Goal: Transaction & Acquisition: Purchase product/service

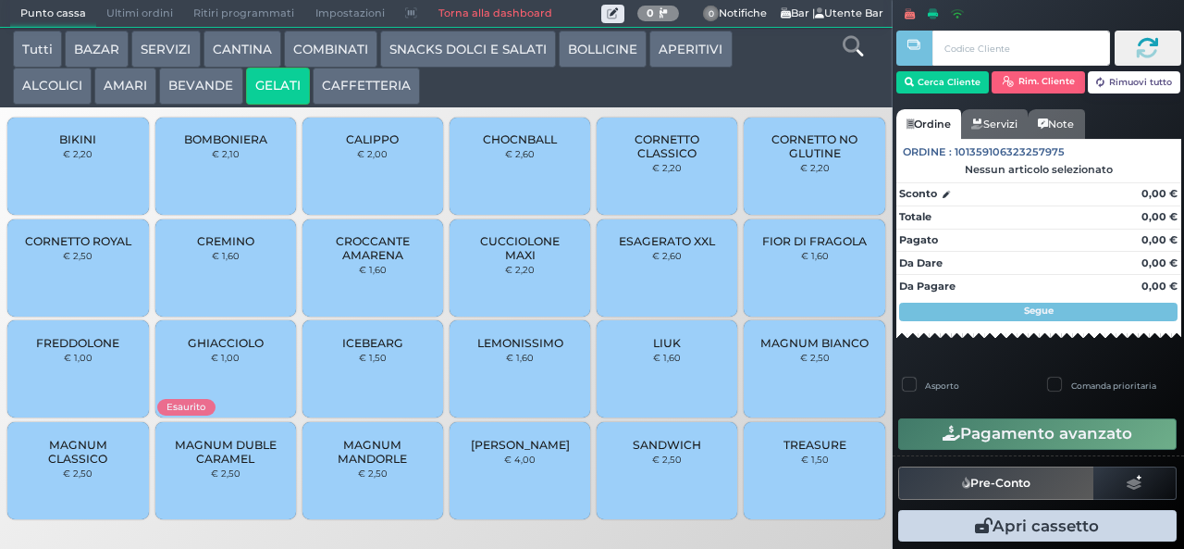
click at [825, 452] on span "TREASURE" at bounding box center [815, 445] width 63 height 14
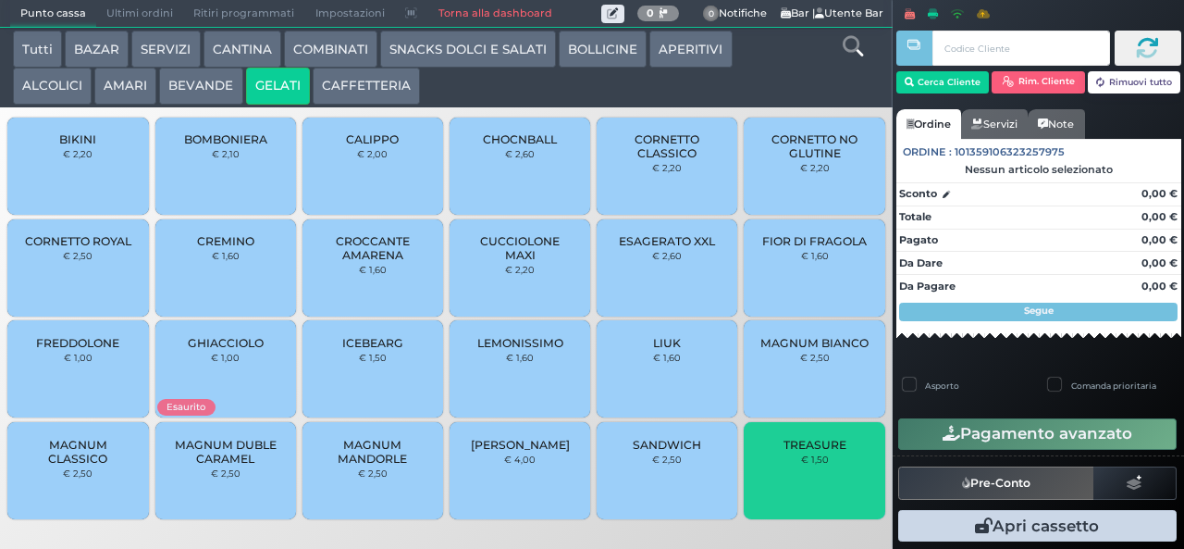
click at [824, 452] on span "TREASURE" at bounding box center [815, 445] width 63 height 14
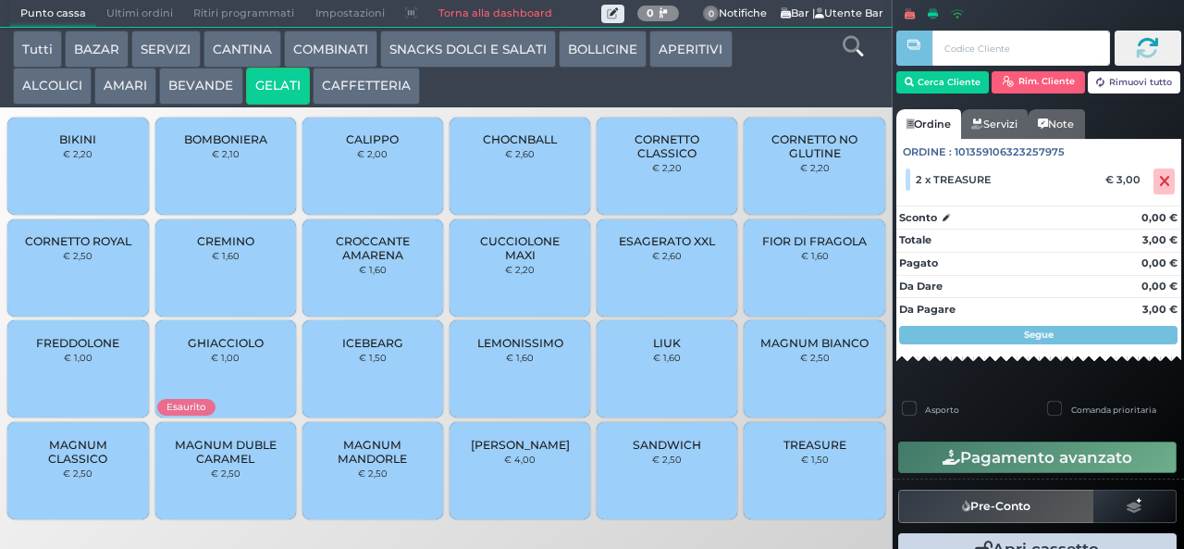
click at [242, 146] on span "BOMBONIERA" at bounding box center [225, 139] width 83 height 14
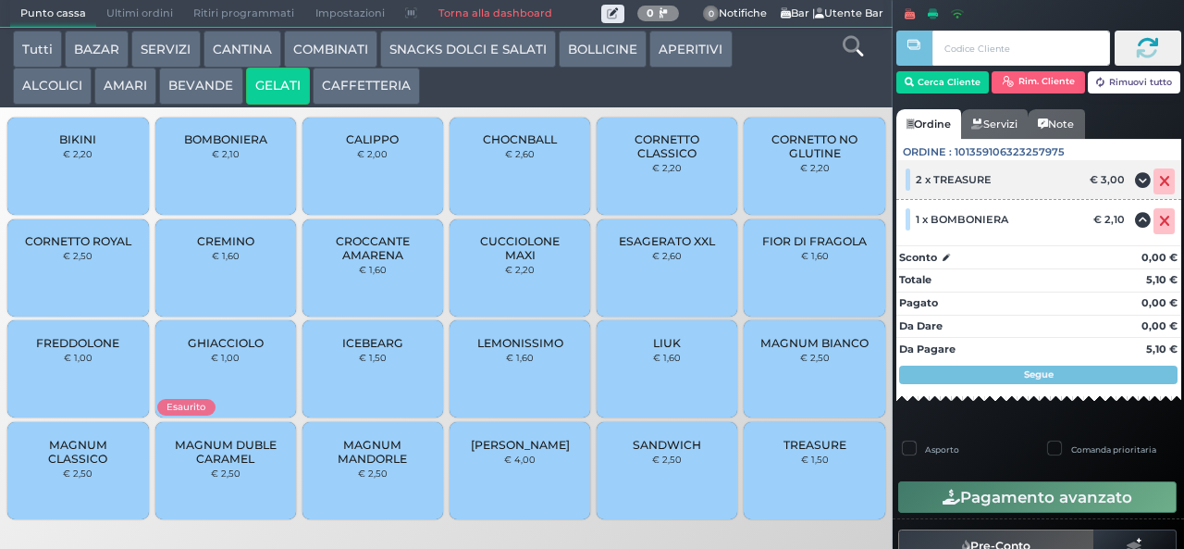
click at [1159, 182] on icon at bounding box center [1164, 181] width 11 height 1
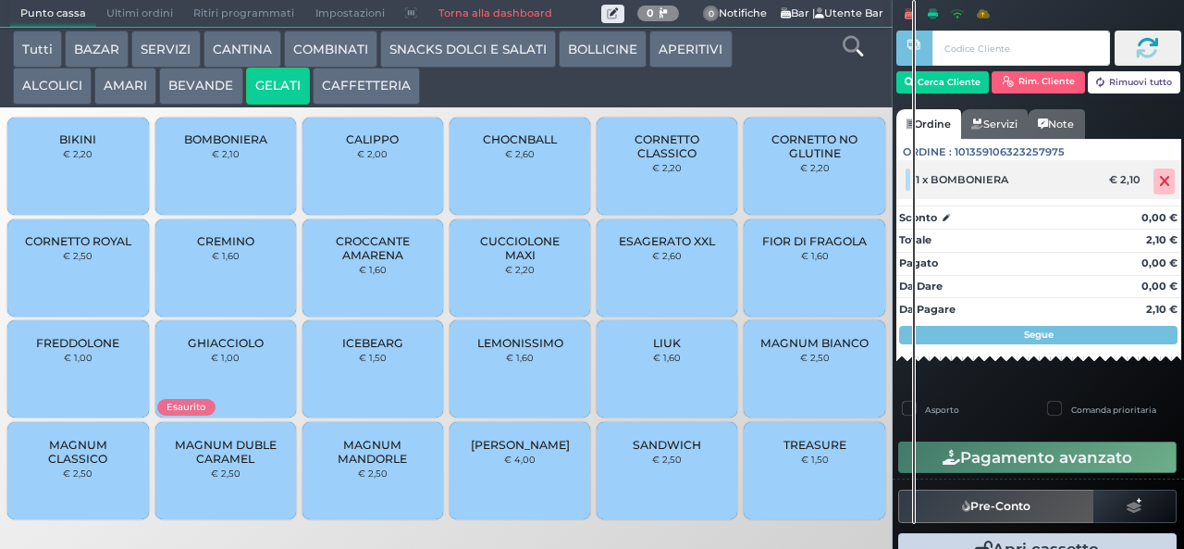
click at [1159, 182] on icon at bounding box center [1164, 181] width 11 height 1
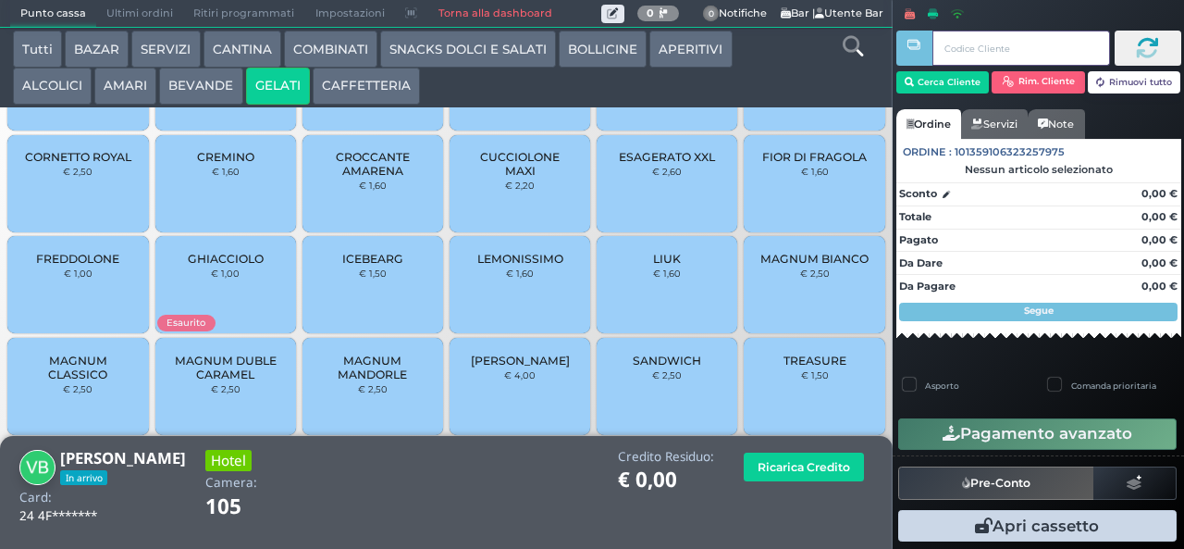
scroll to position [123, 0]
click at [799, 365] on span "TREASURE" at bounding box center [815, 359] width 63 height 14
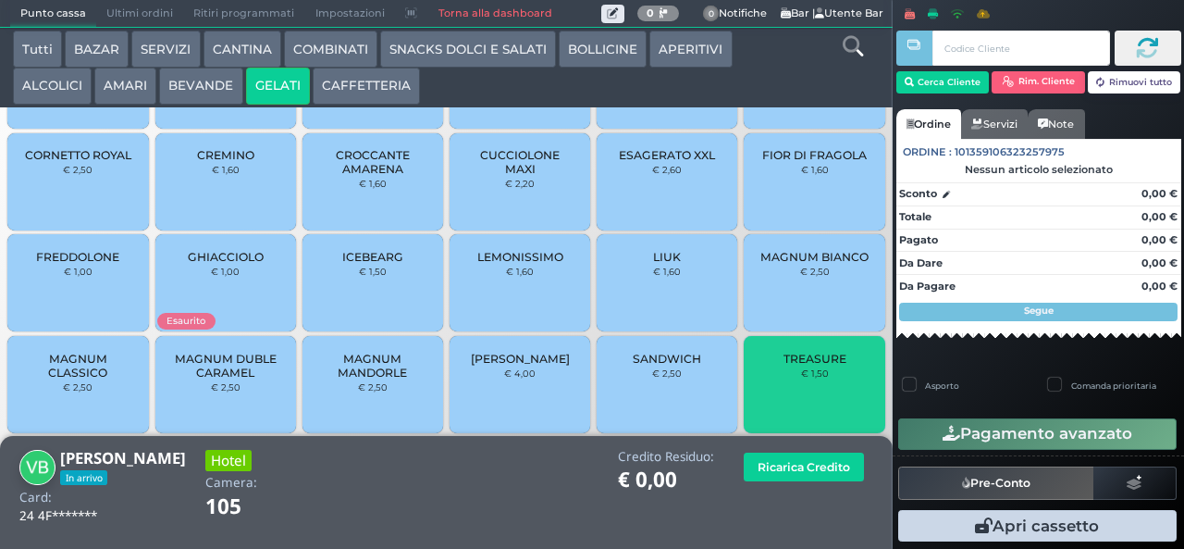
click at [799, 376] on div "TREASURE € 1,50" at bounding box center [814, 384] width 141 height 97
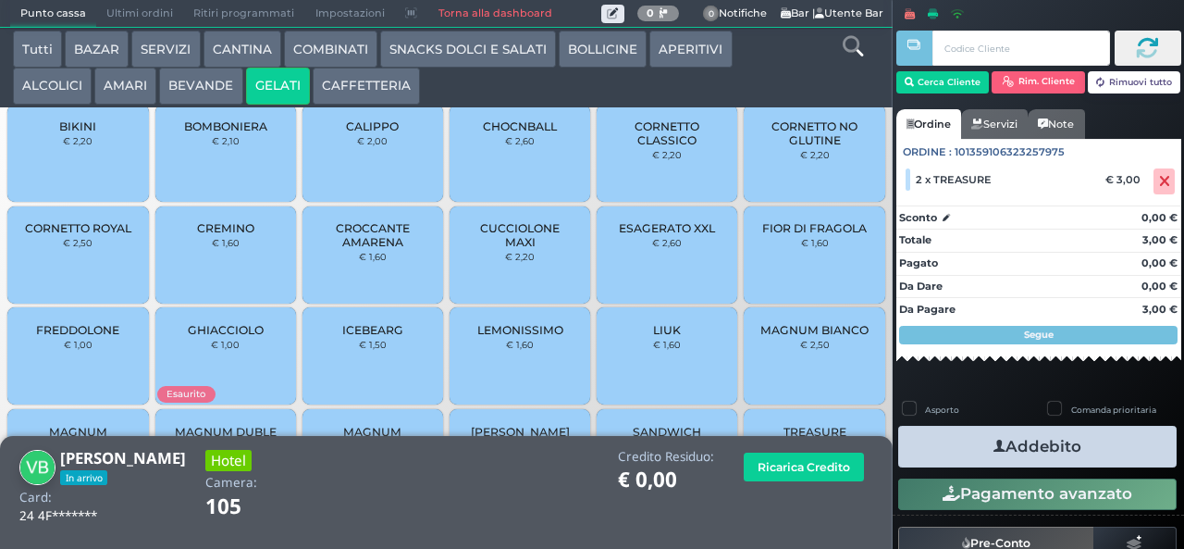
scroll to position [20, 0]
click at [217, 131] on span "BOMBONIERA" at bounding box center [225, 125] width 83 height 14
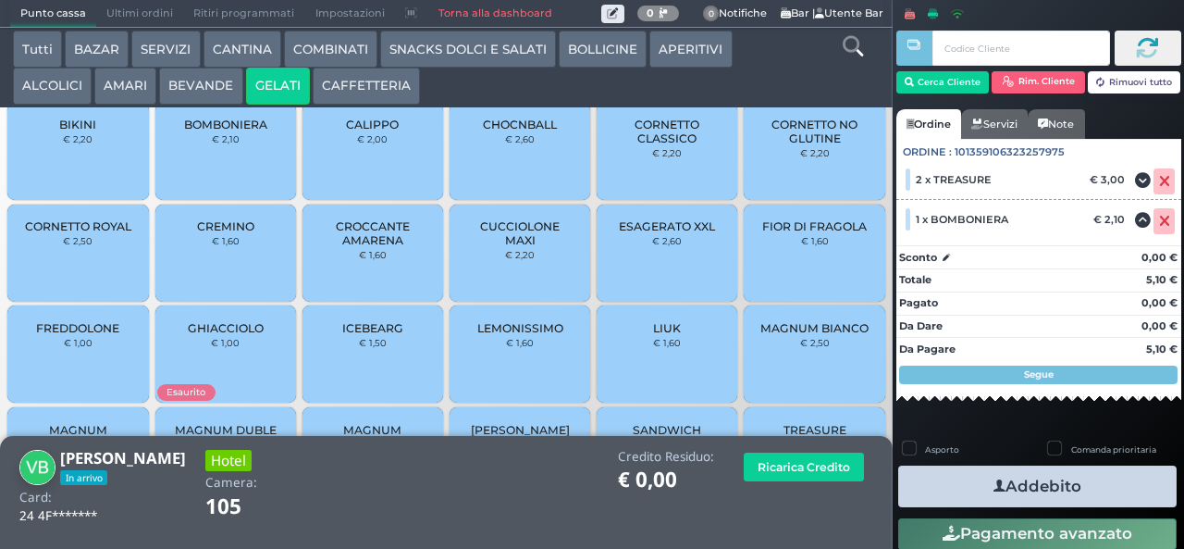
click at [1036, 491] on button "Addebito" at bounding box center [1037, 486] width 279 height 42
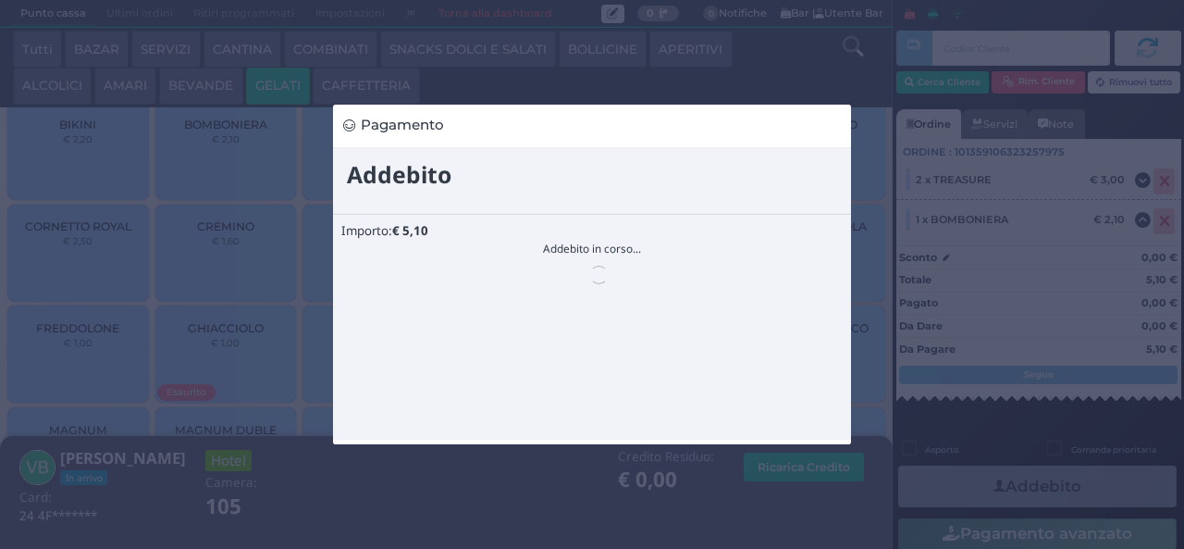
scroll to position [0, 0]
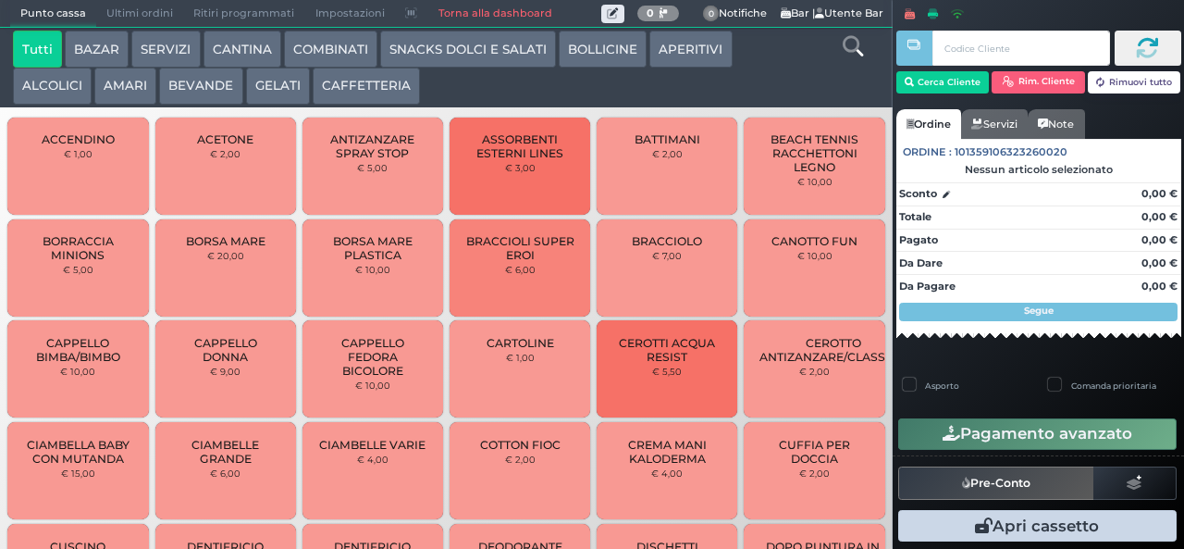
click at [204, 93] on button "BEVANDE" at bounding box center [200, 86] width 83 height 37
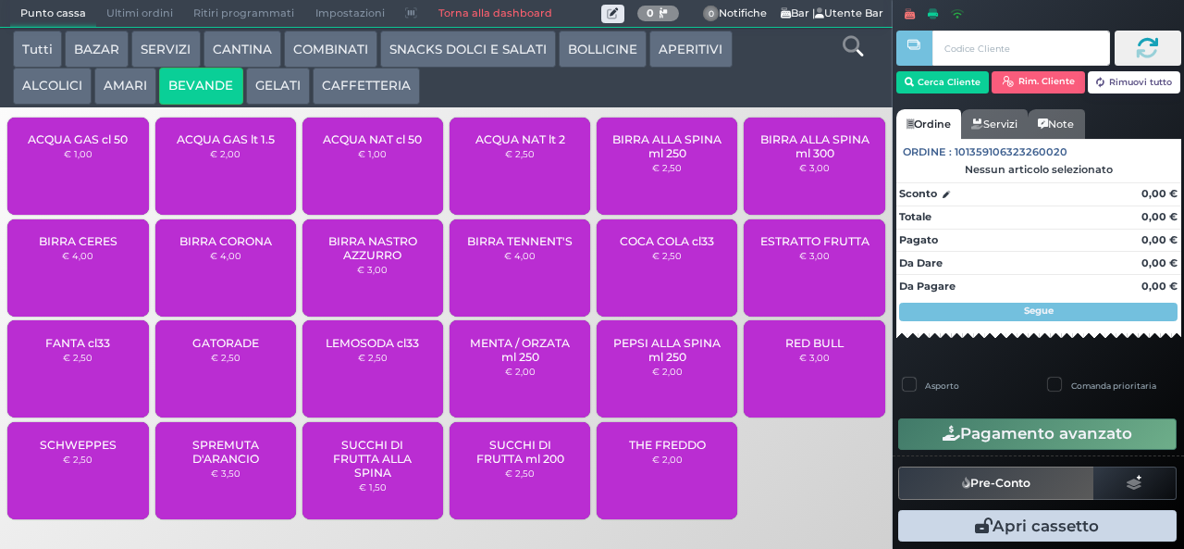
click at [387, 146] on span "ACQUA NAT cl 50" at bounding box center [372, 139] width 99 height 14
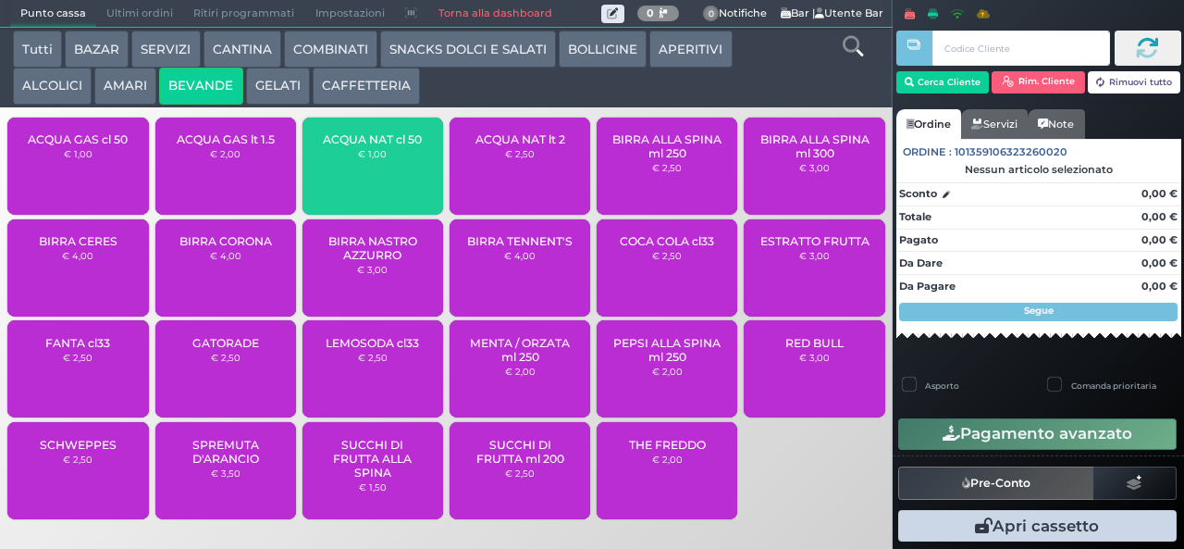
click at [382, 146] on span "ACQUA NAT cl 50" at bounding box center [372, 139] width 99 height 14
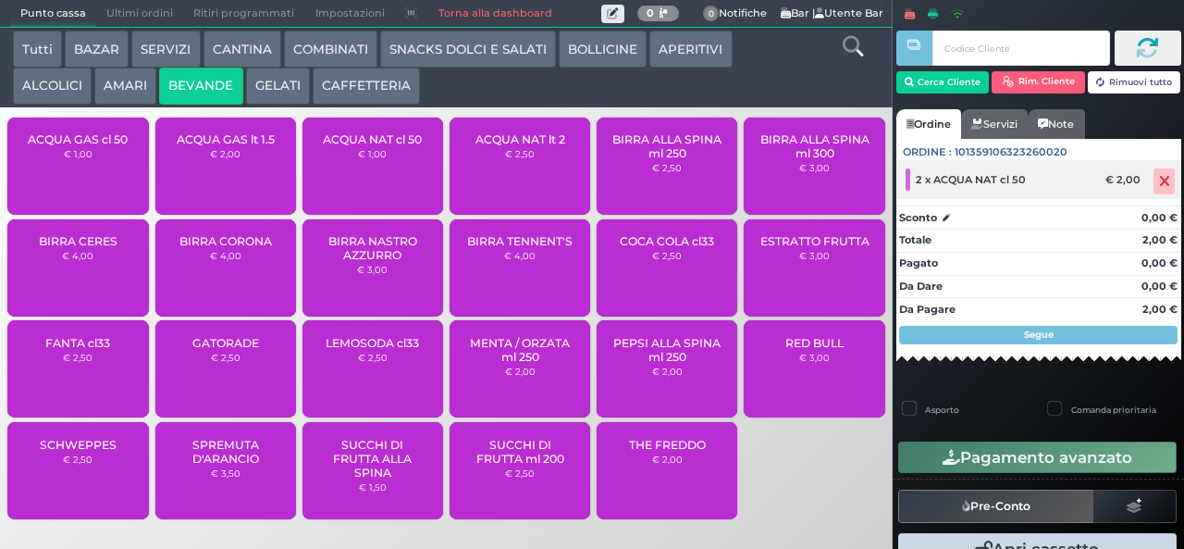
click at [1159, 181] on icon at bounding box center [1164, 181] width 11 height 1
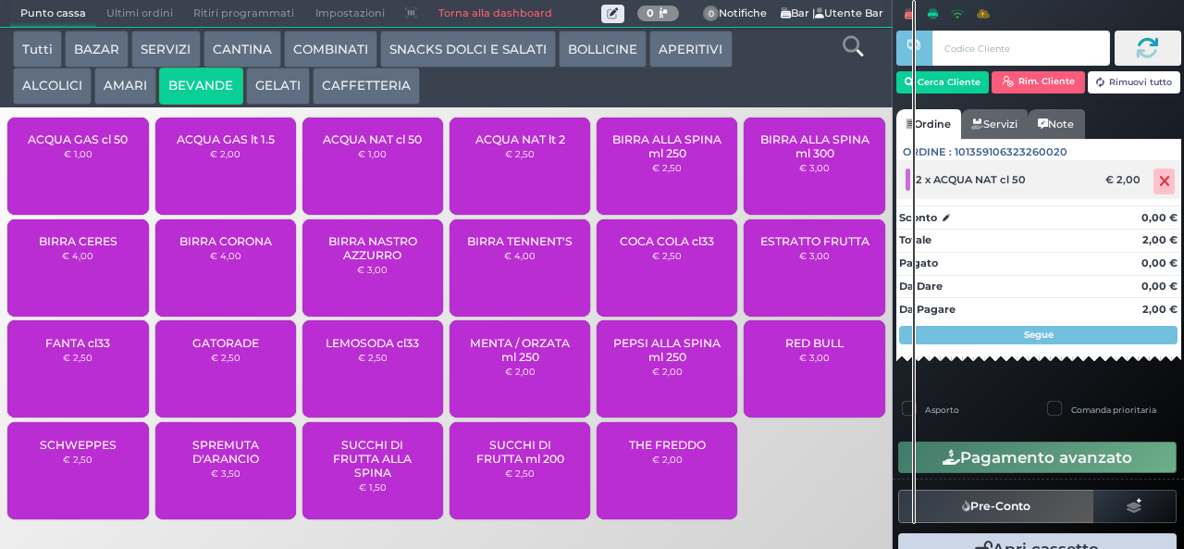
click at [1159, 182] on icon at bounding box center [1164, 181] width 11 height 1
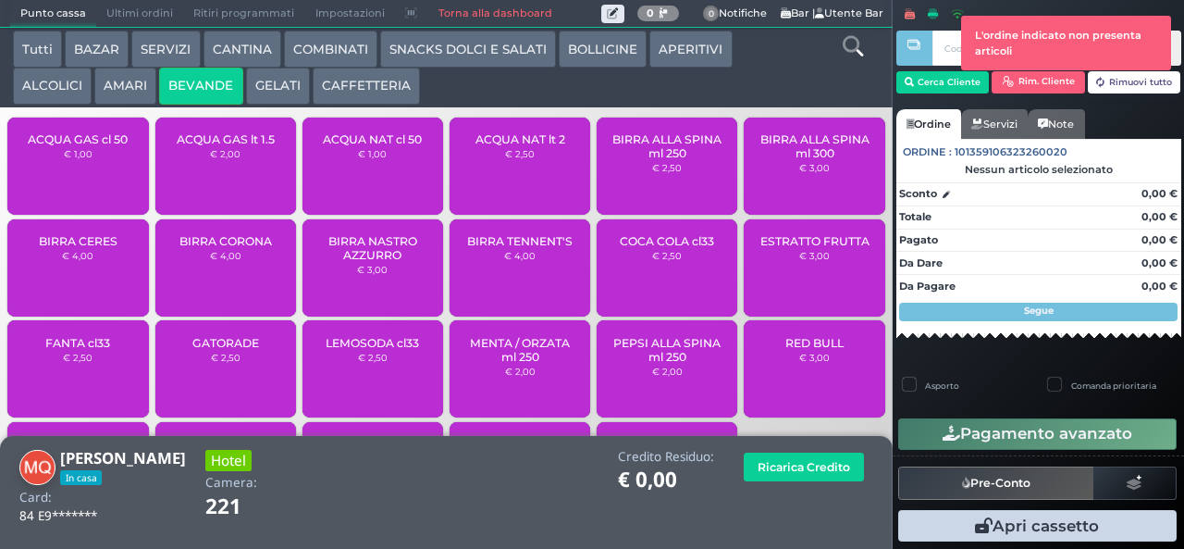
click at [395, 174] on div "ACQUA NAT cl 50 € 1,00" at bounding box center [373, 166] width 141 height 97
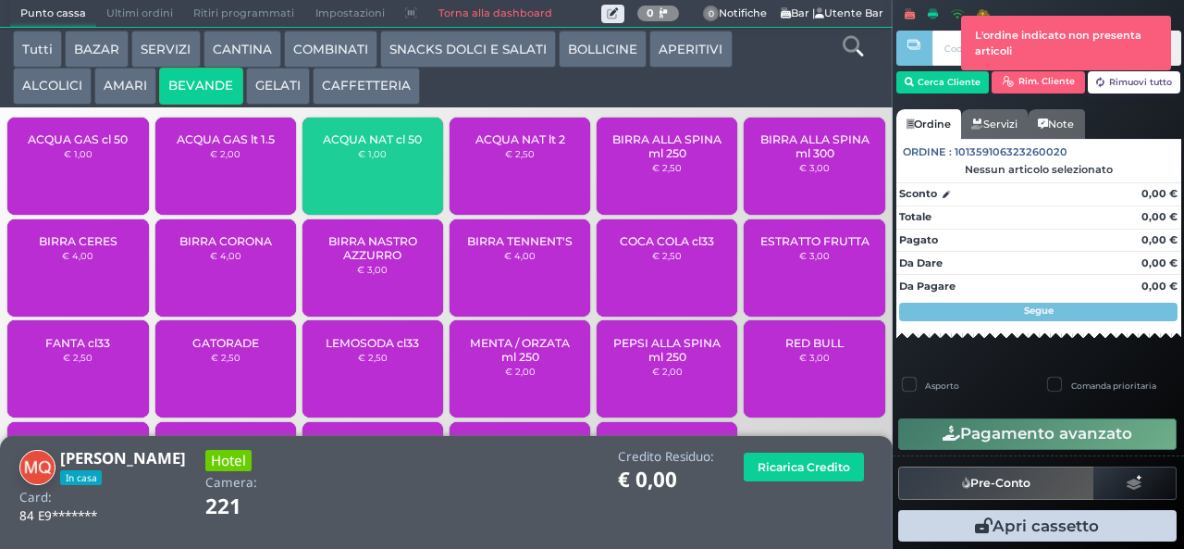
click at [393, 146] on span "ACQUA NAT cl 50" at bounding box center [372, 139] width 99 height 14
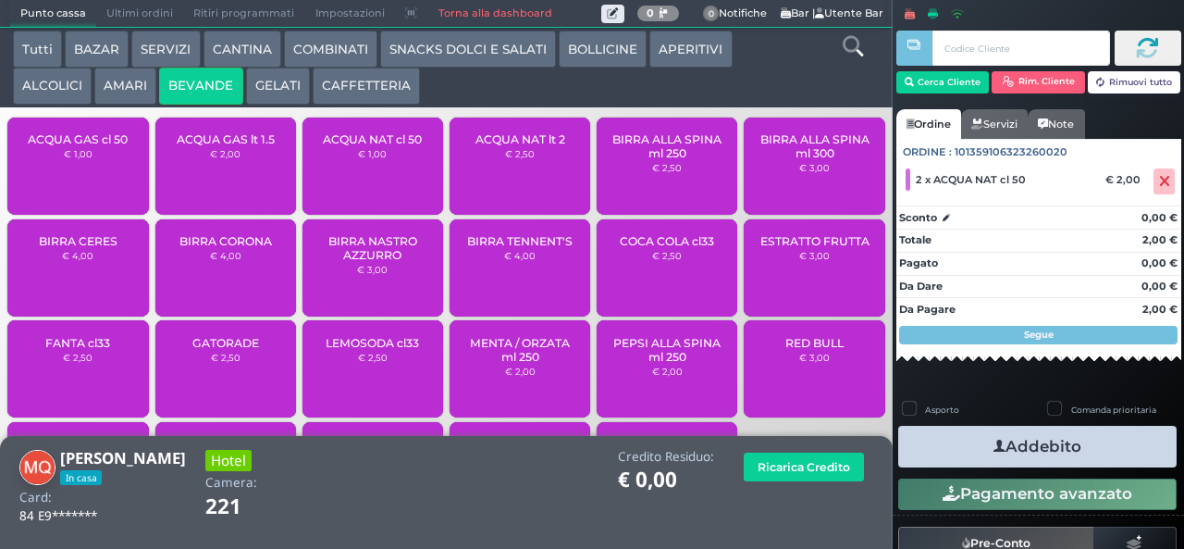
click at [1027, 444] on button "Addebito" at bounding box center [1037, 447] width 279 height 42
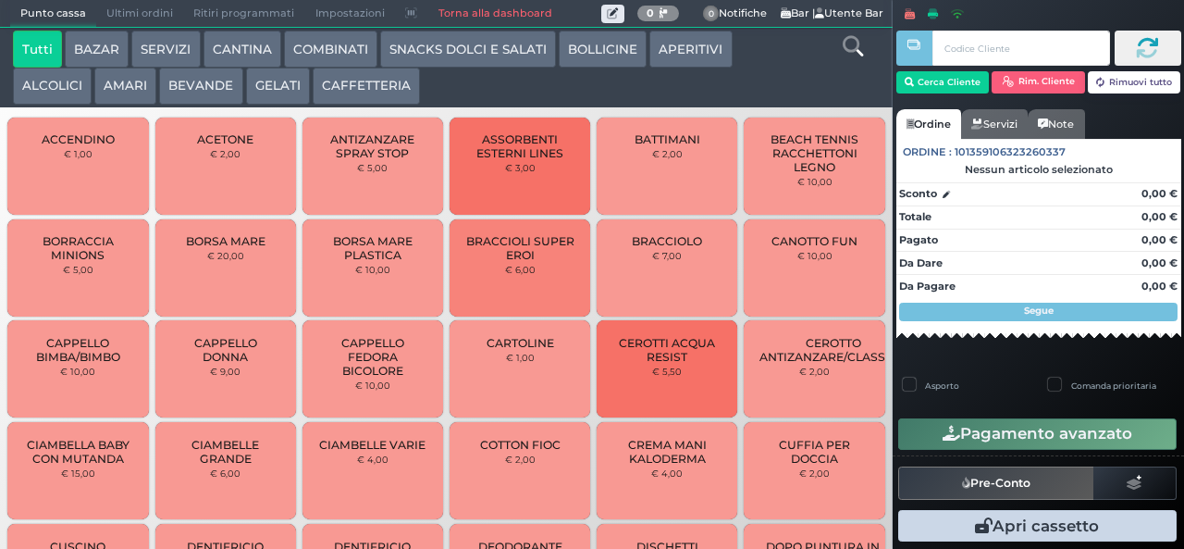
click at [298, 98] on button "GELATI" at bounding box center [278, 86] width 64 height 37
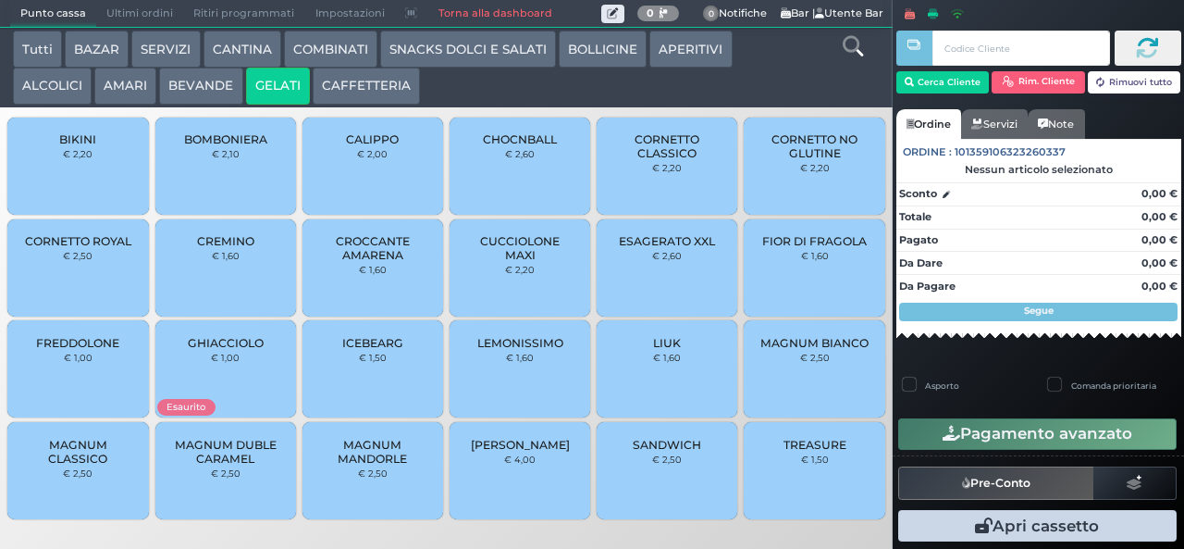
click at [534, 262] on span "CUCCIOLONE MAXI" at bounding box center [520, 248] width 110 height 28
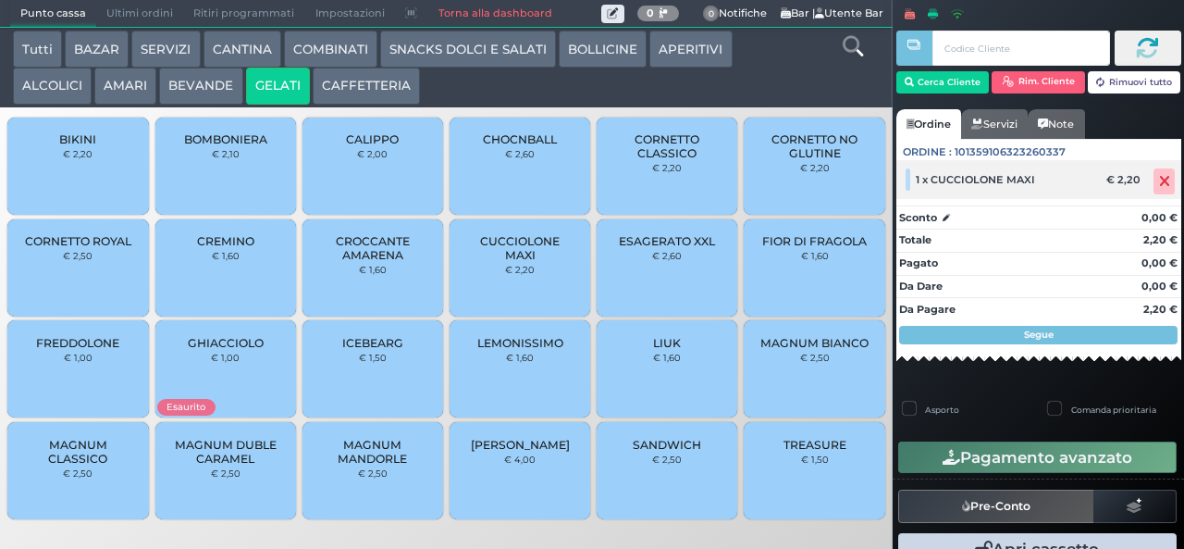
click at [1159, 181] on icon at bounding box center [1164, 181] width 11 height 1
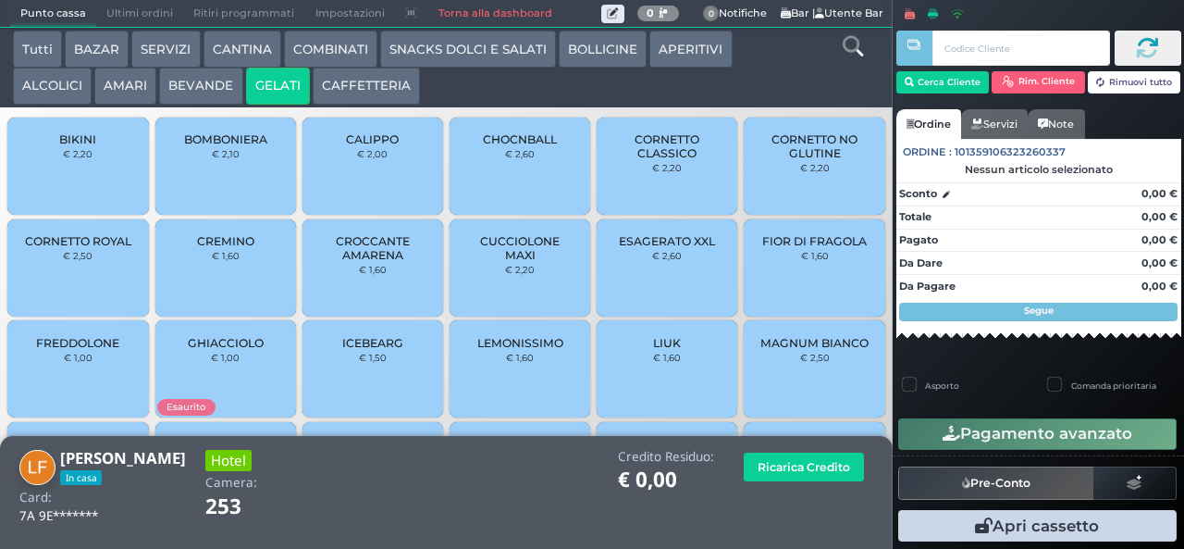
click at [529, 262] on span "CUCCIOLONE MAXI" at bounding box center [520, 248] width 110 height 28
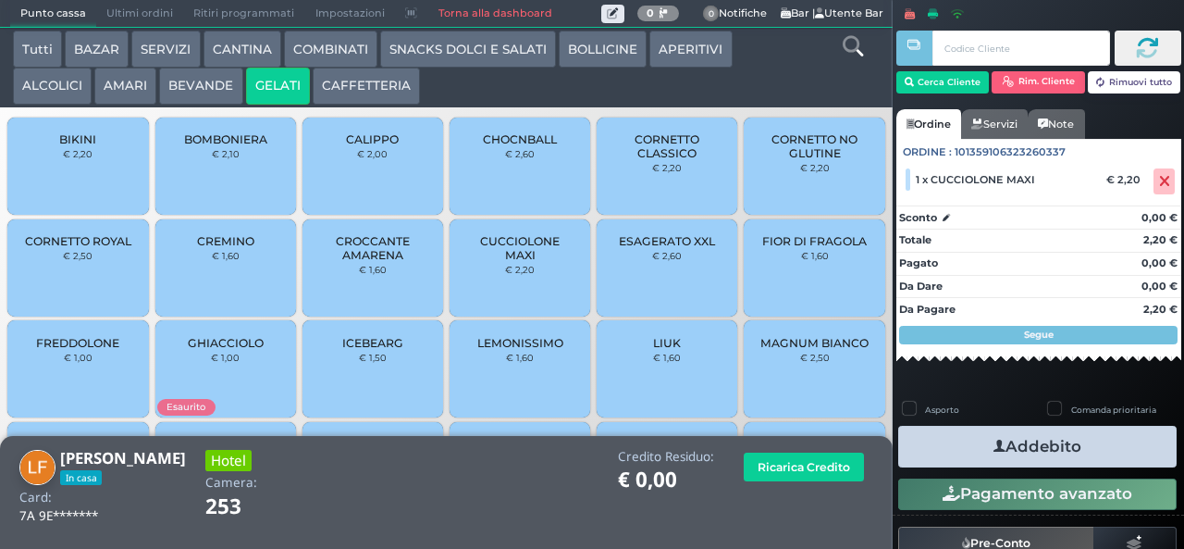
click at [1033, 450] on button "Addebito" at bounding box center [1037, 447] width 279 height 42
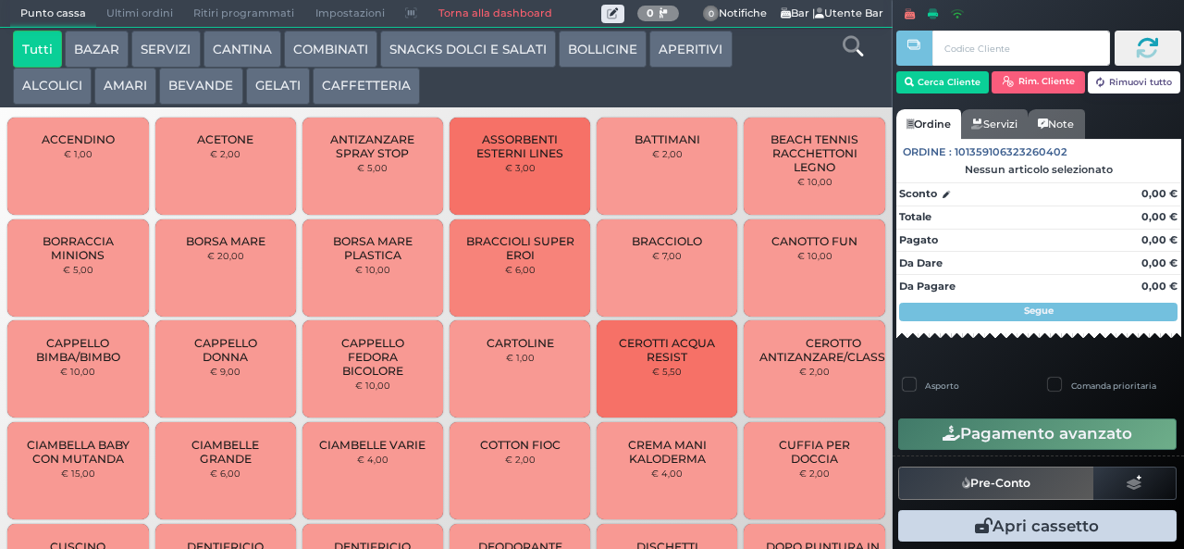
click at [472, 52] on button "SNACKS DOLCI E SALATI" at bounding box center [468, 49] width 176 height 37
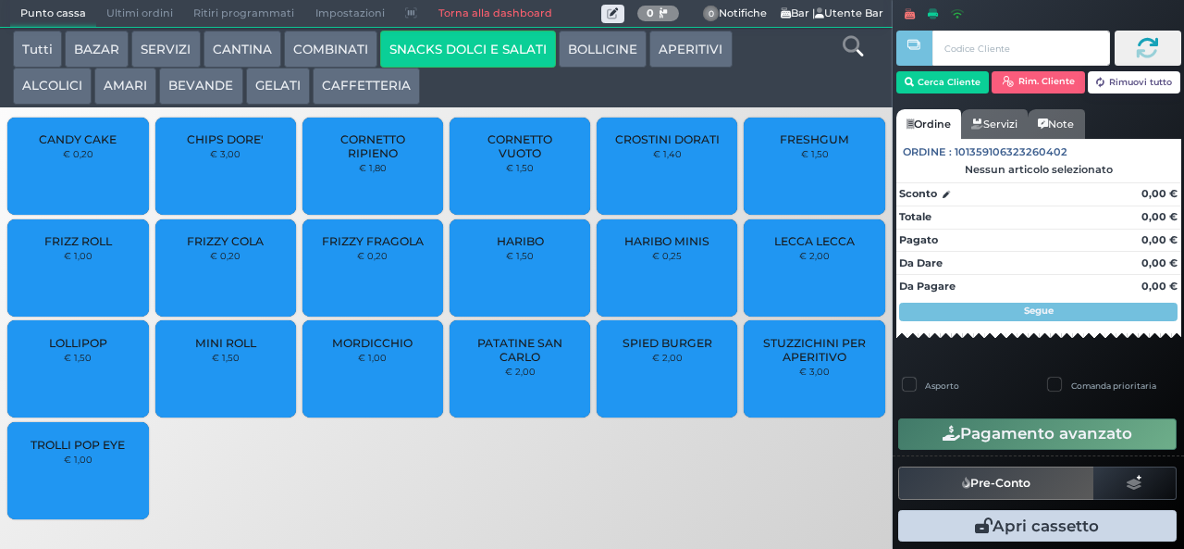
click at [525, 364] on span "PATATINE SAN CARLO" at bounding box center [520, 350] width 110 height 28
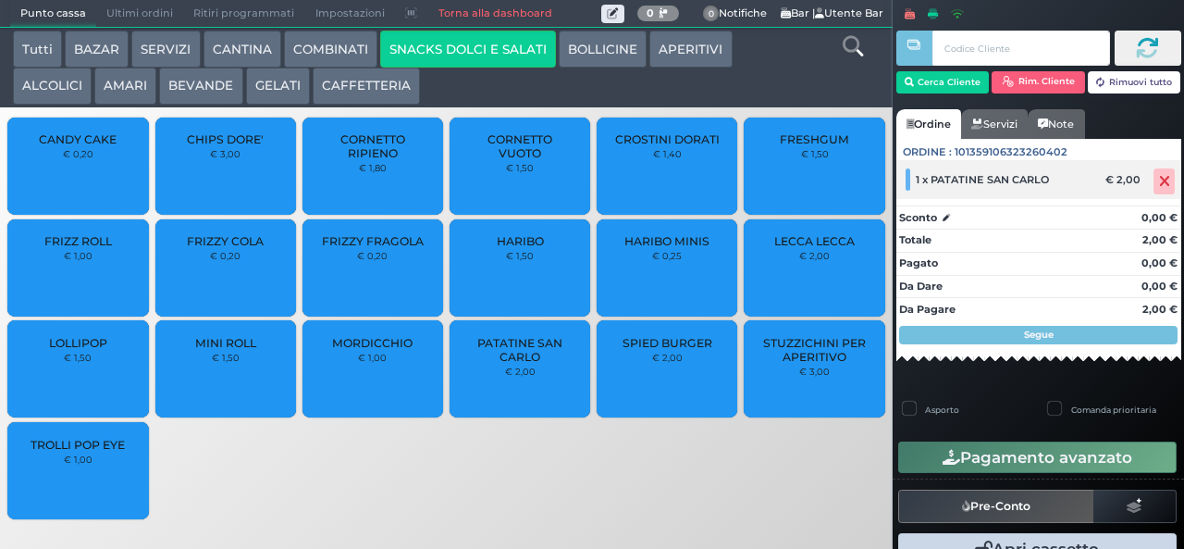
click at [1159, 181] on icon at bounding box center [1164, 181] width 11 height 1
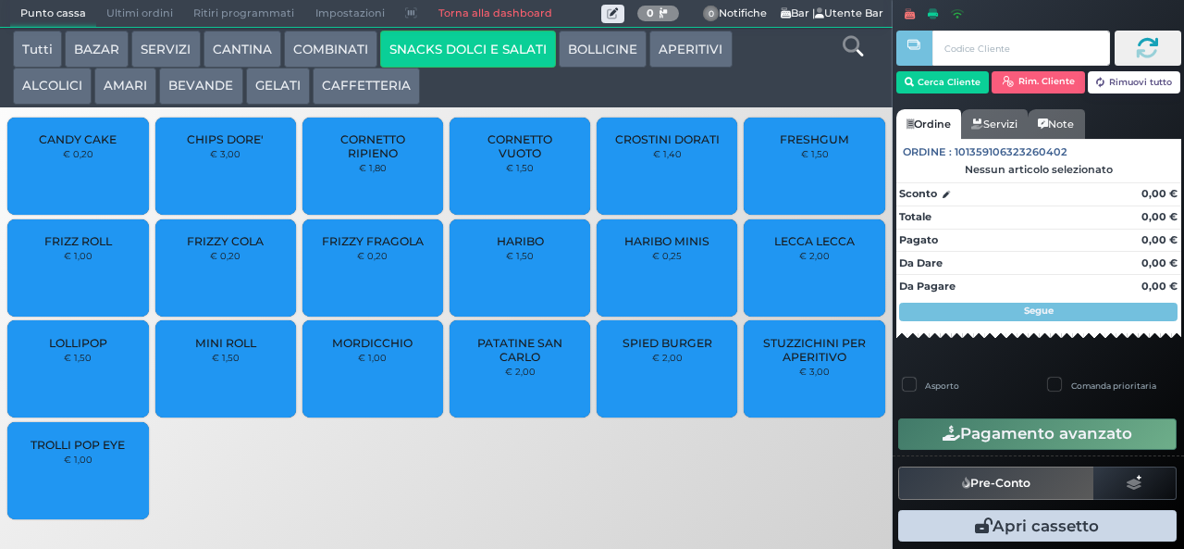
click at [93, 48] on button "BAZAR" at bounding box center [97, 49] width 64 height 37
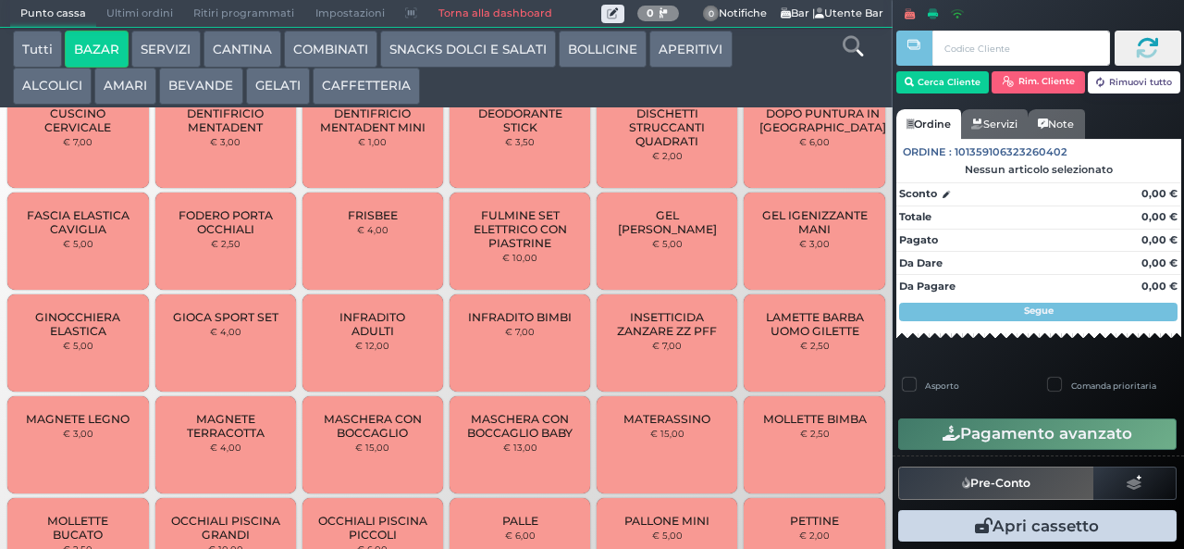
scroll to position [625, 0]
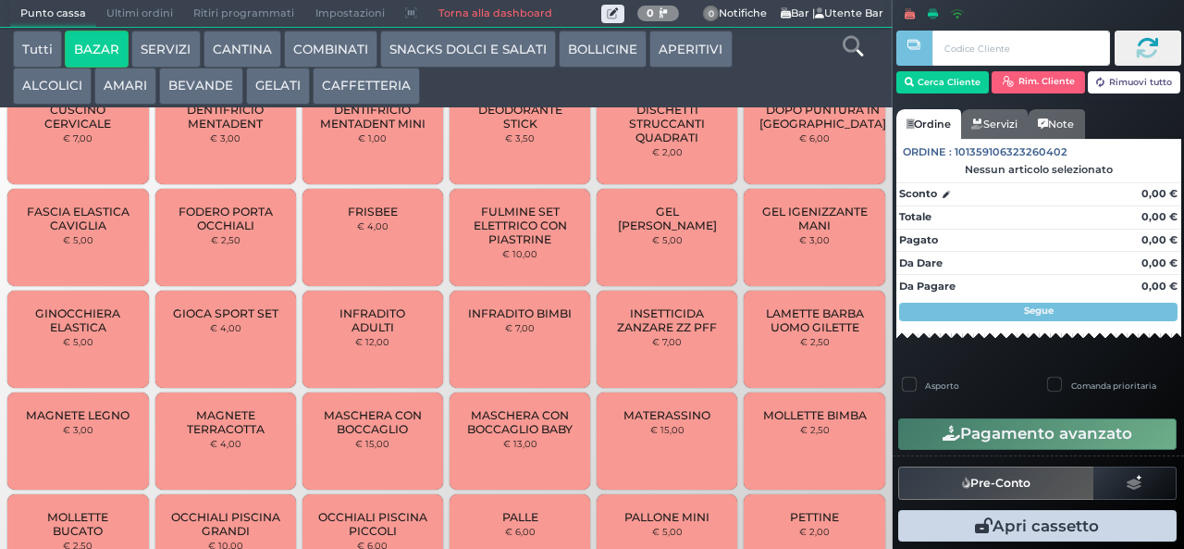
click at [712, 494] on div "PALLONE MINI € 5,00" at bounding box center [667, 542] width 141 height 97
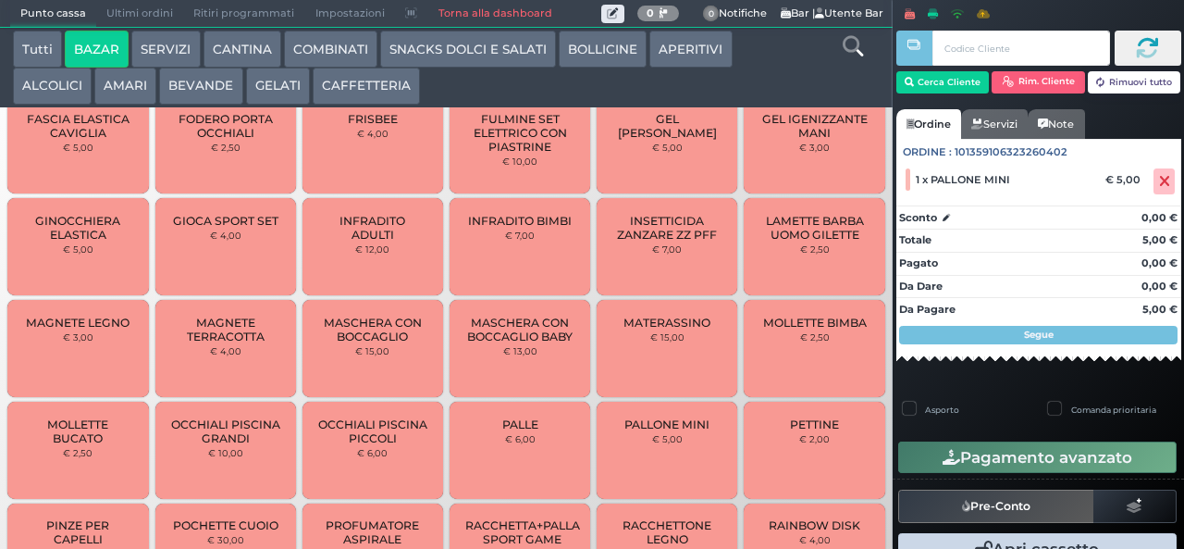
scroll to position [758, 0]
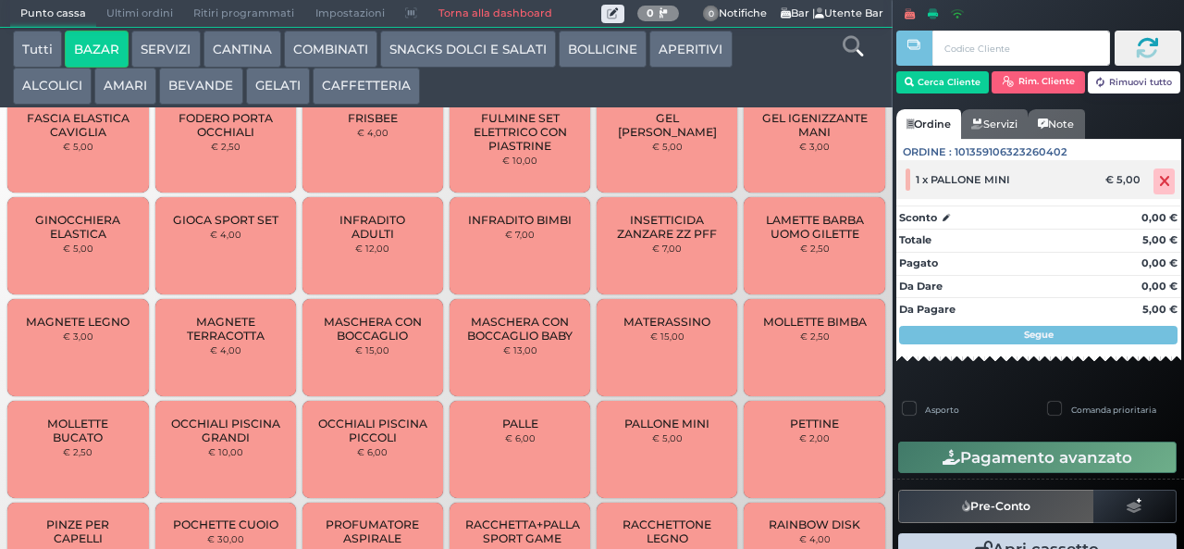
click at [1159, 181] on icon at bounding box center [1164, 181] width 11 height 1
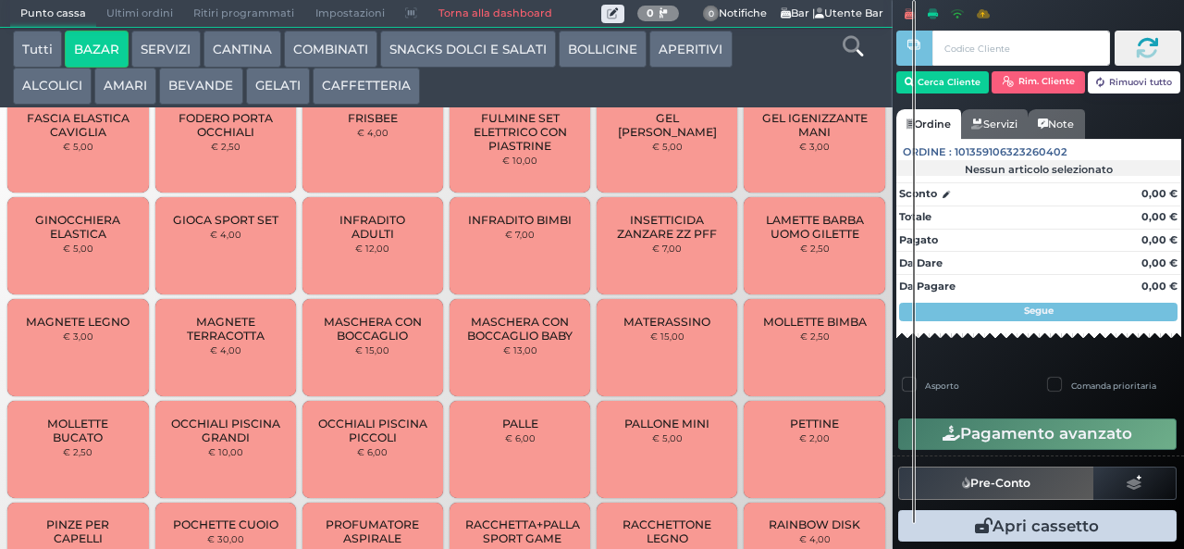
click at [1150, 172] on div "Nessun articolo selezionato" at bounding box center [1039, 169] width 285 height 13
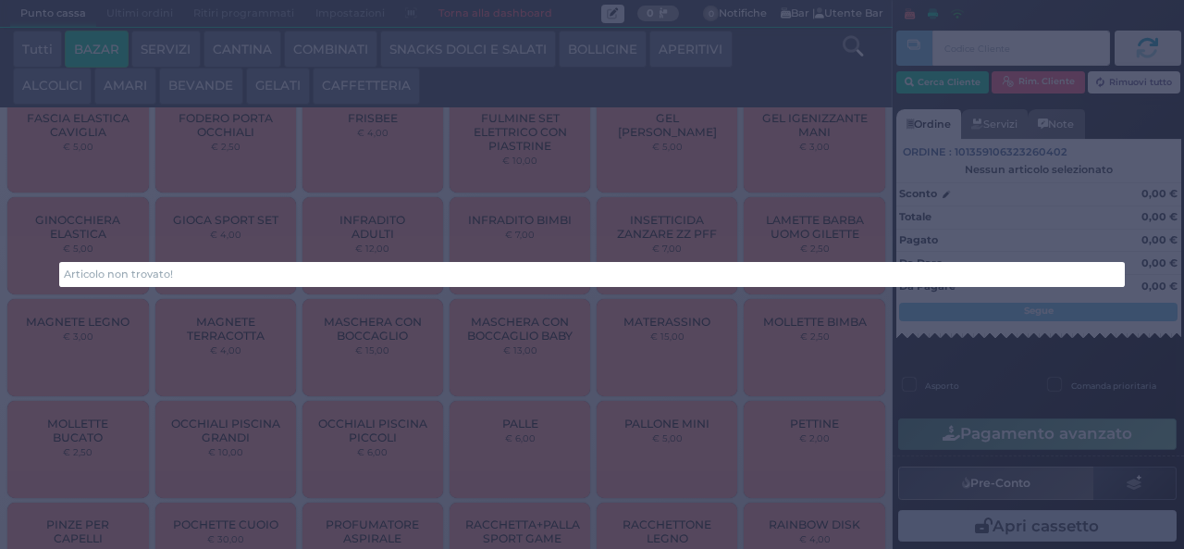
click at [828, 481] on div "Articolo non trovato!" at bounding box center [592, 274] width 1184 height 549
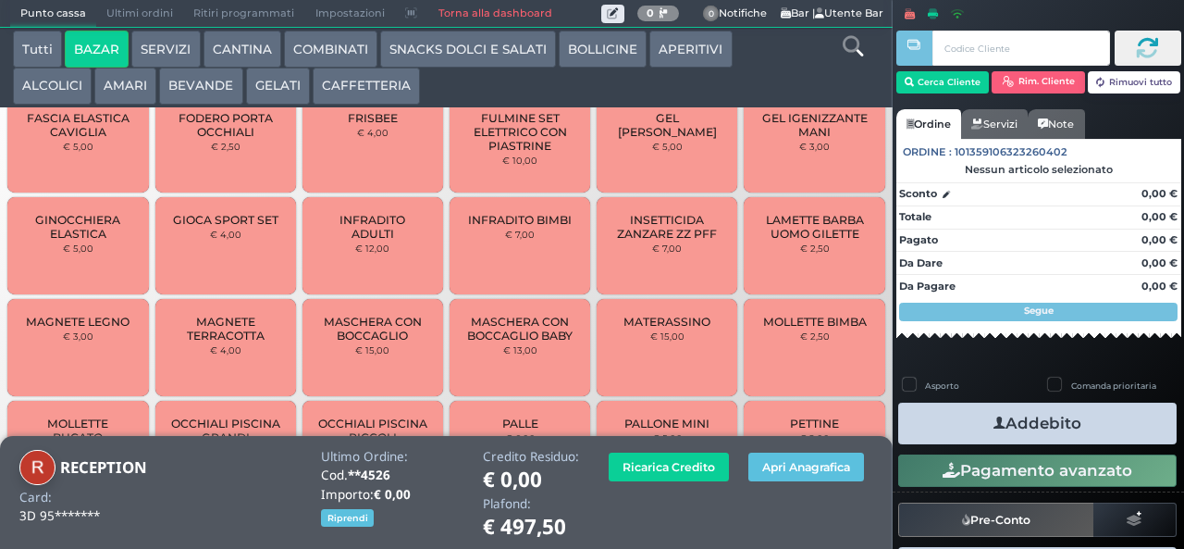
click at [188, 85] on button "BEVANDE" at bounding box center [200, 86] width 83 height 37
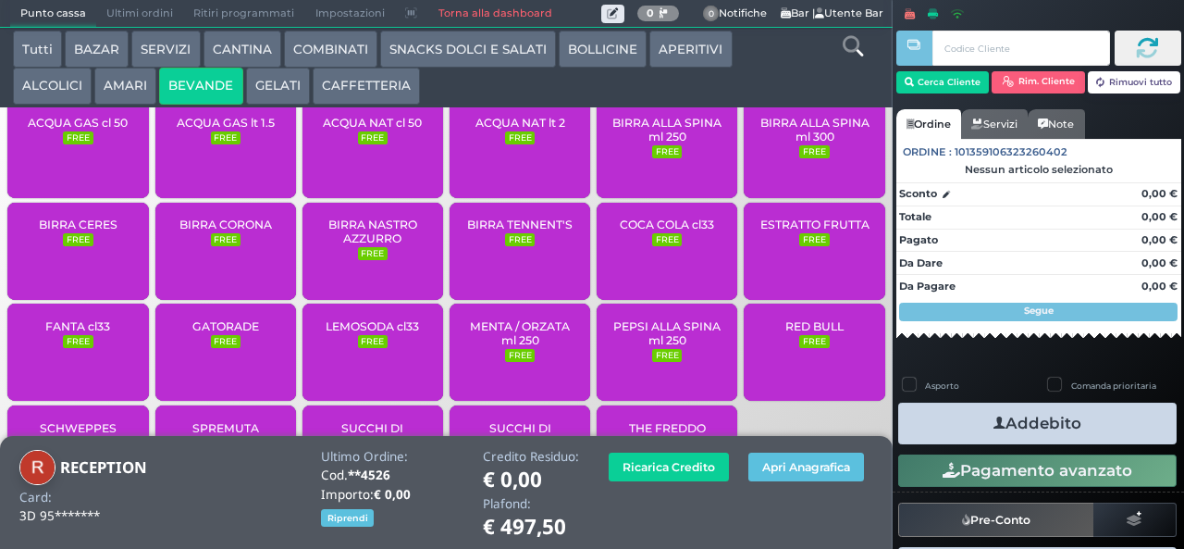
scroll to position [0, 0]
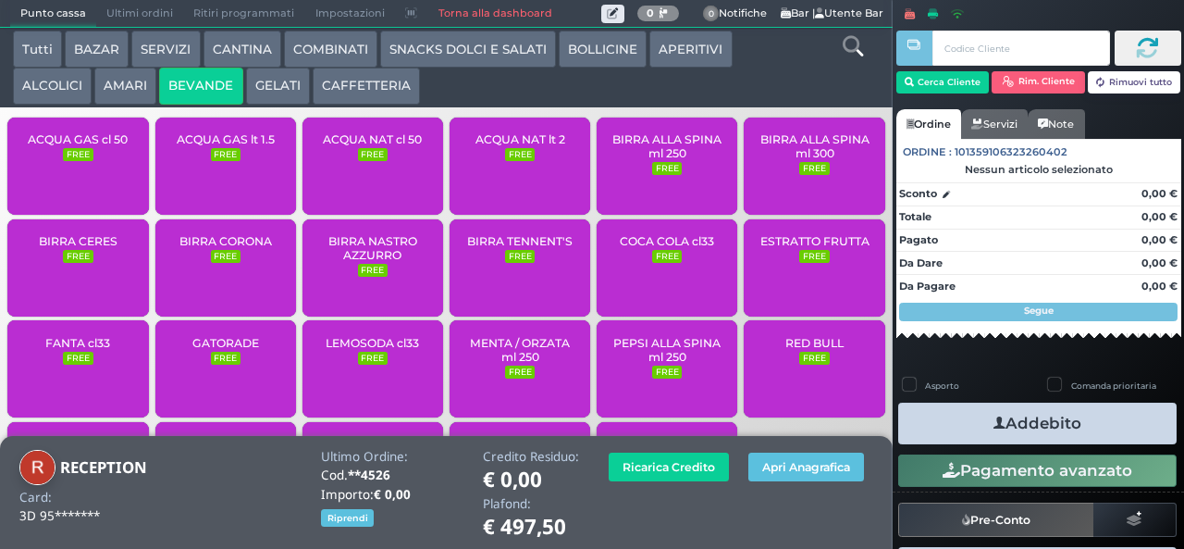
click at [509, 146] on span "ACQUA NAT lt 2" at bounding box center [521, 139] width 90 height 14
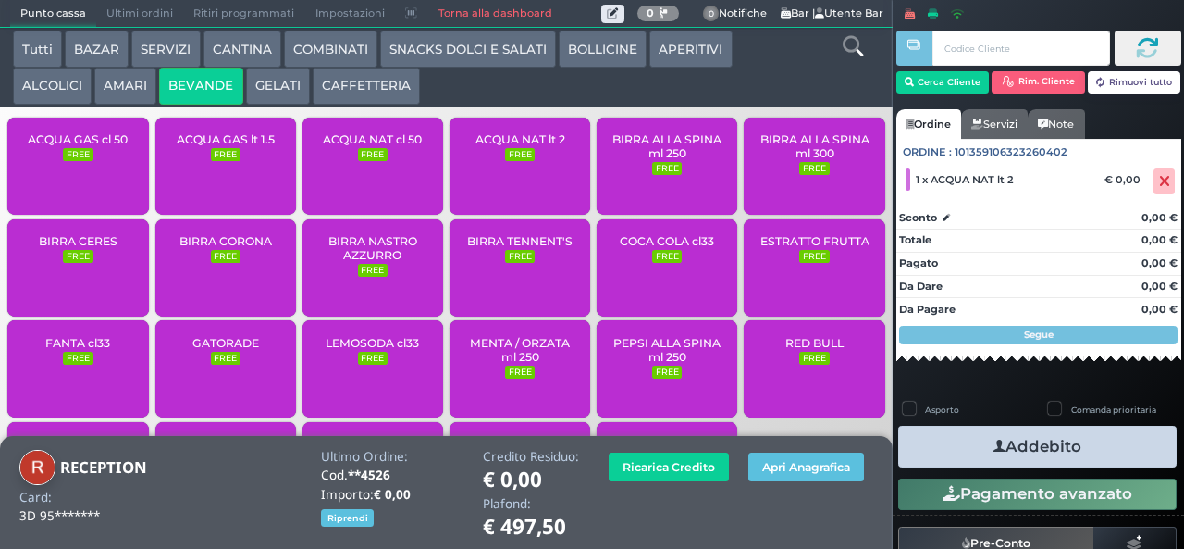
click at [1083, 445] on button "Addebito" at bounding box center [1037, 447] width 279 height 42
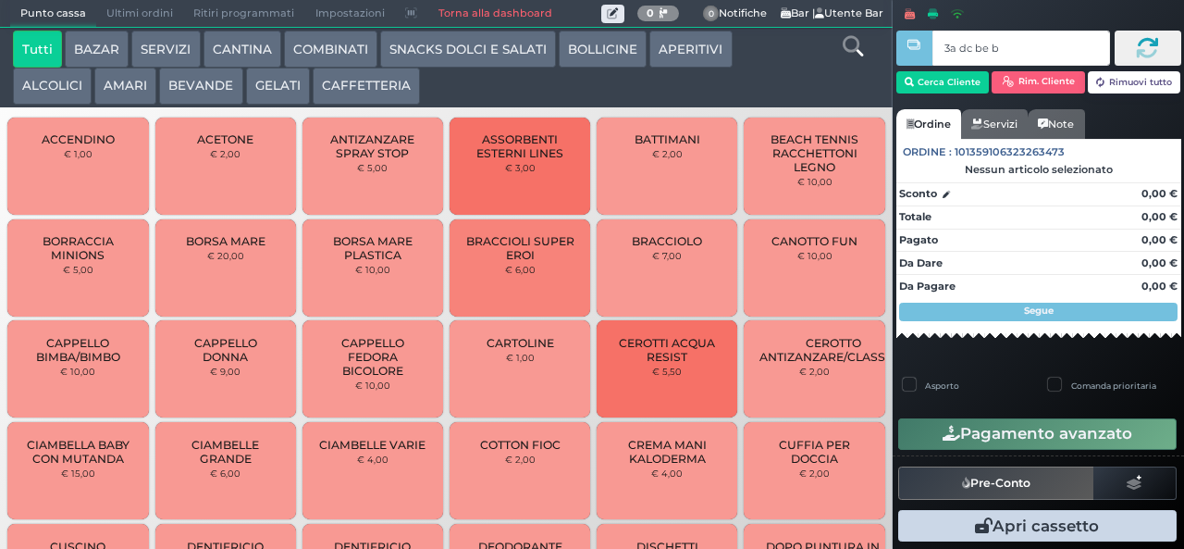
type input "3a dc be b9"
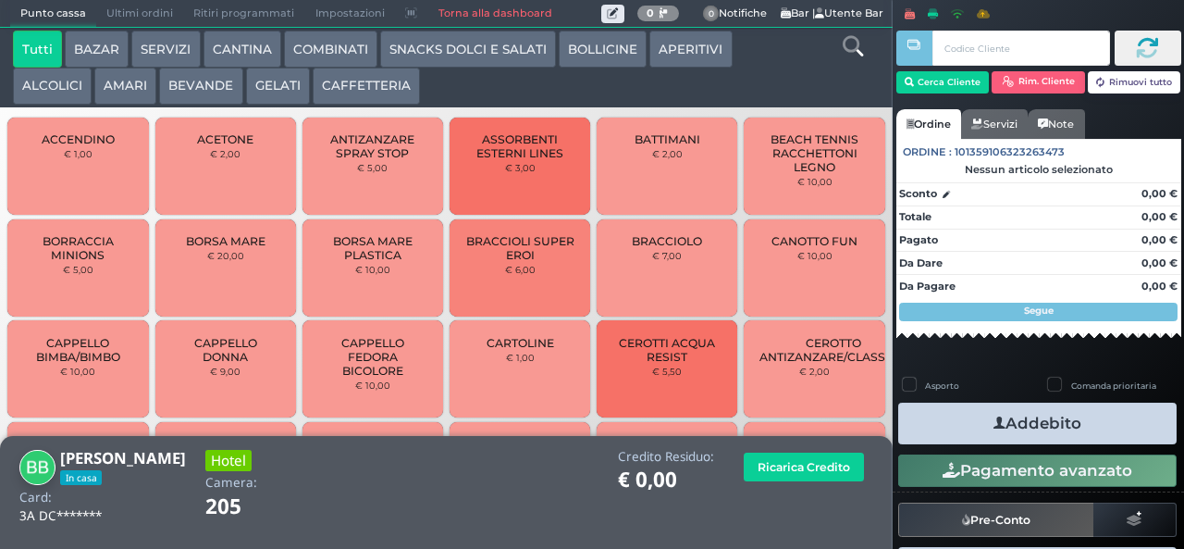
click at [192, 74] on button "BEVANDE" at bounding box center [200, 86] width 83 height 37
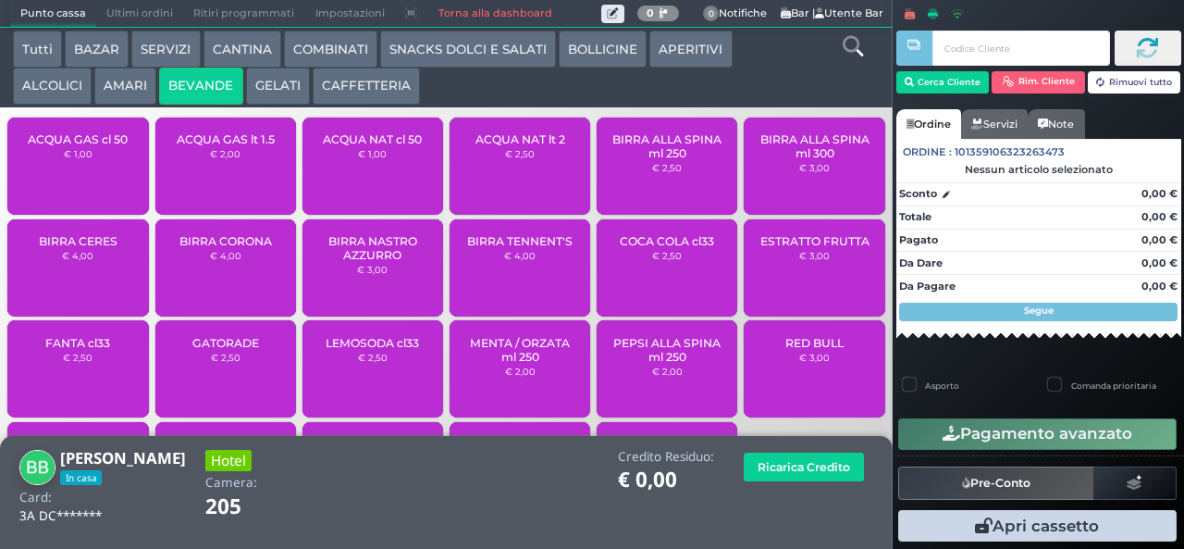
click at [188, 248] on span "BIRRA CORONA" at bounding box center [226, 241] width 93 height 14
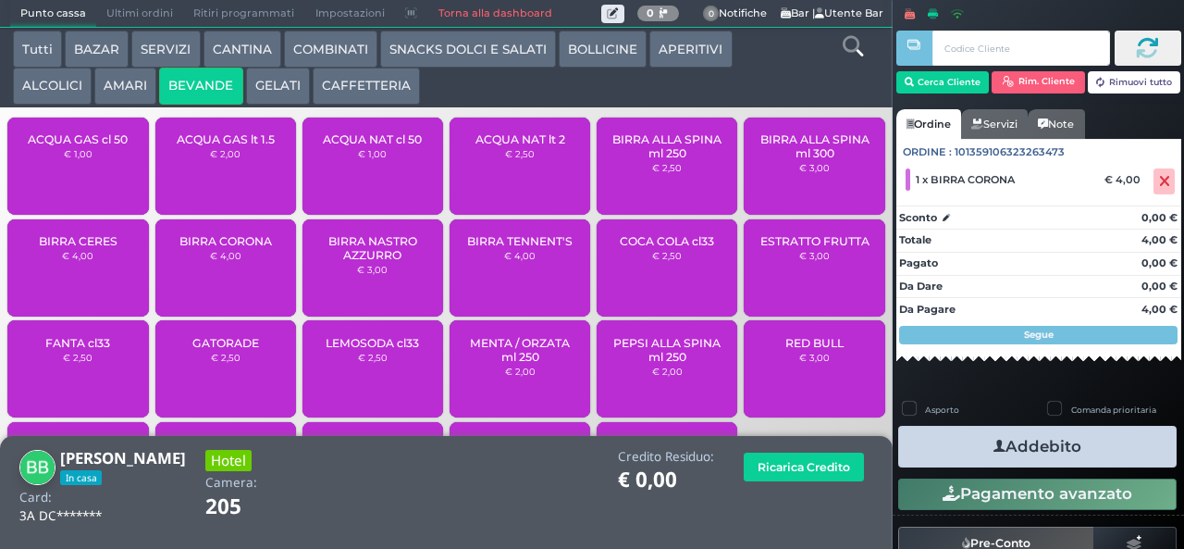
click at [272, 59] on button "CANTINA" at bounding box center [243, 49] width 78 height 37
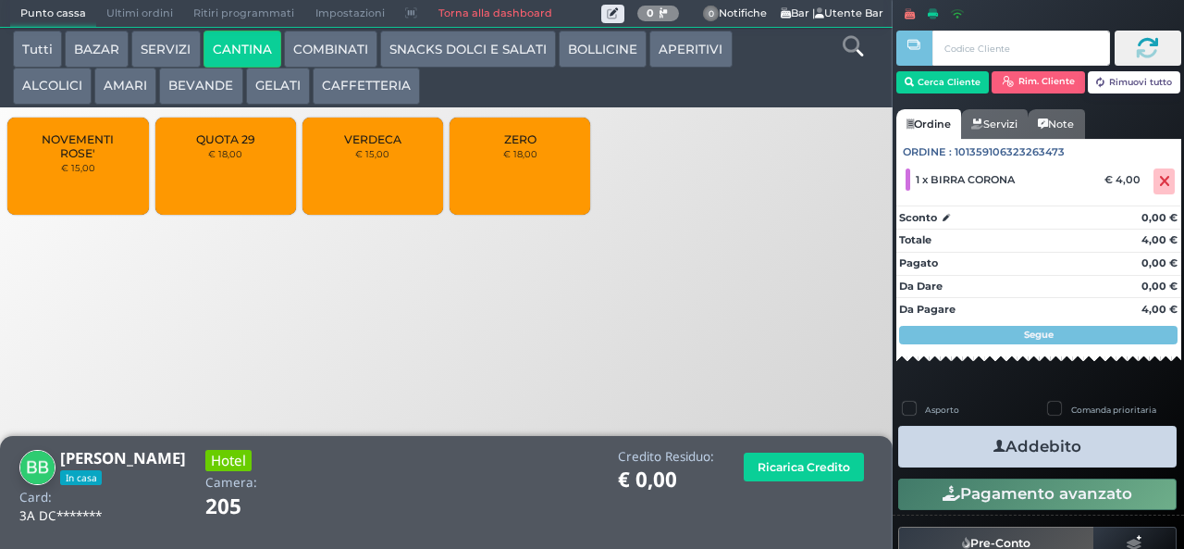
click at [268, 85] on button "GELATI" at bounding box center [278, 86] width 64 height 37
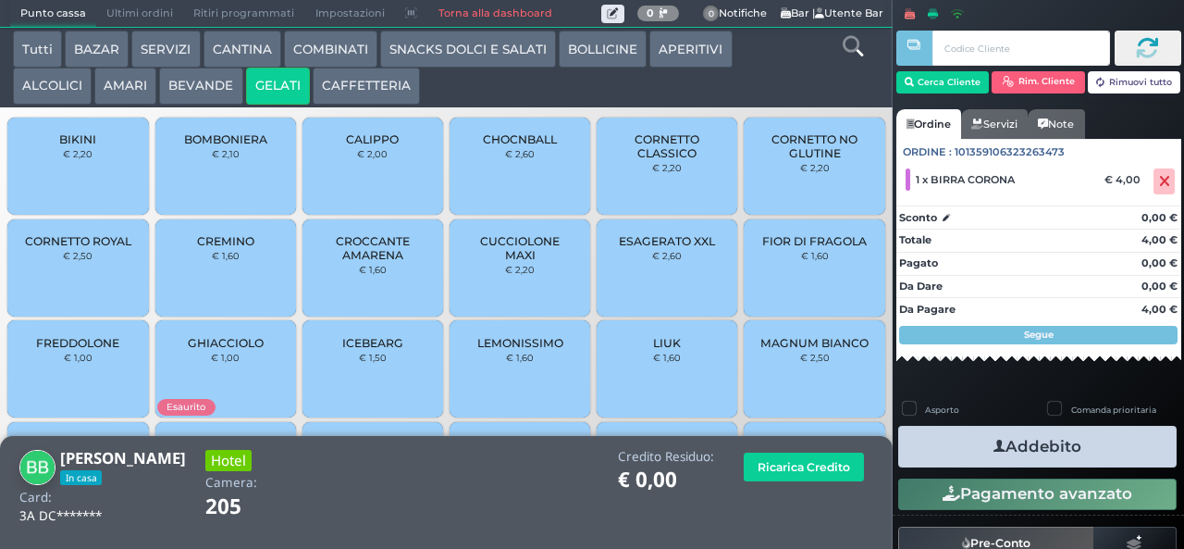
click at [218, 146] on span "BOMBONIERA" at bounding box center [225, 139] width 83 height 14
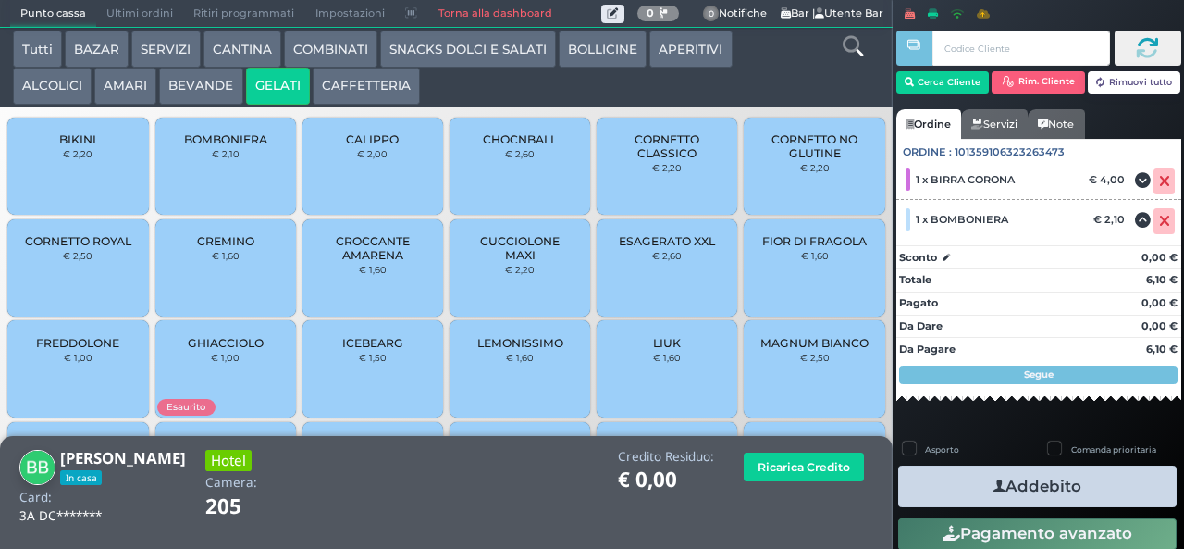
click at [363, 262] on span "CROCCANTE AMARENA" at bounding box center [373, 248] width 110 height 28
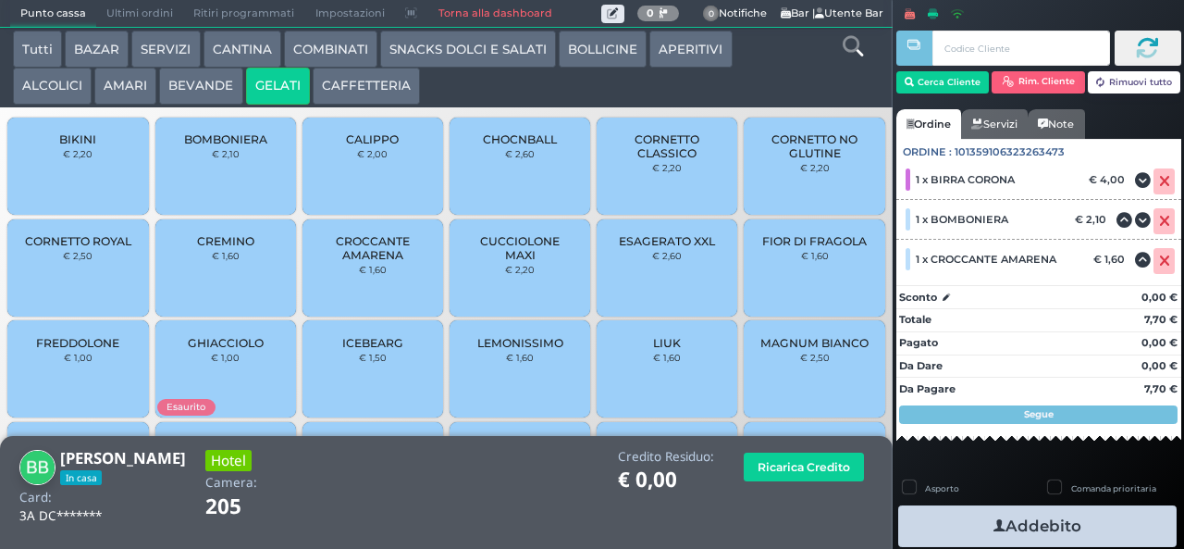
click at [994, 526] on icon "button" at bounding box center [1000, 525] width 12 height 19
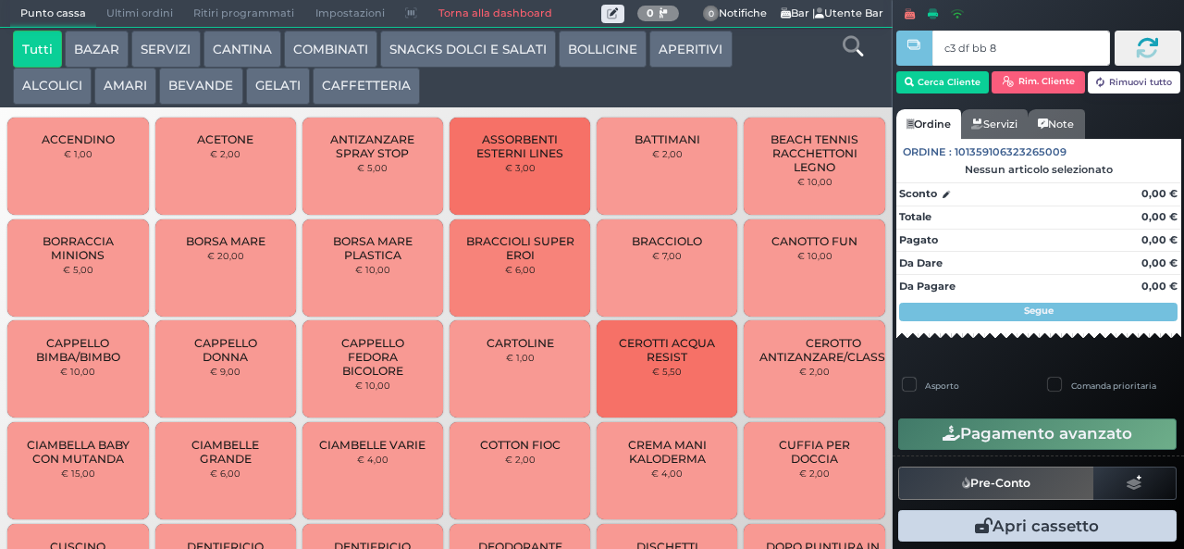
type input "c3 df bb 8b"
click at [0, 0] on div at bounding box center [0, 0] width 0 height 0
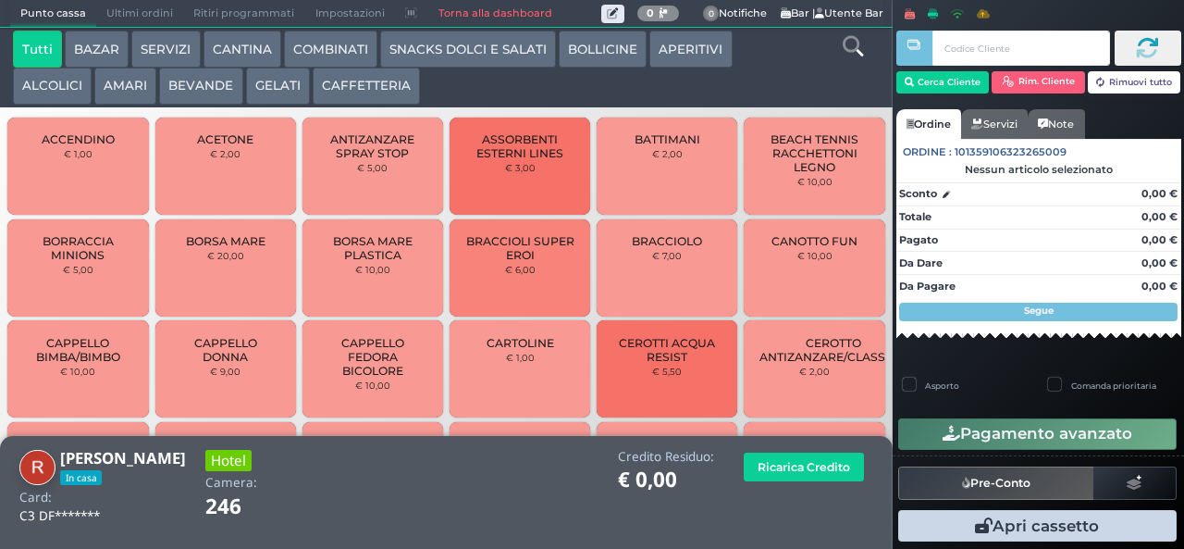
click at [338, 34] on button "COMBINATI" at bounding box center [330, 49] width 93 height 37
click at [284, 31] on button "COMBINATI" at bounding box center [330, 49] width 93 height 37
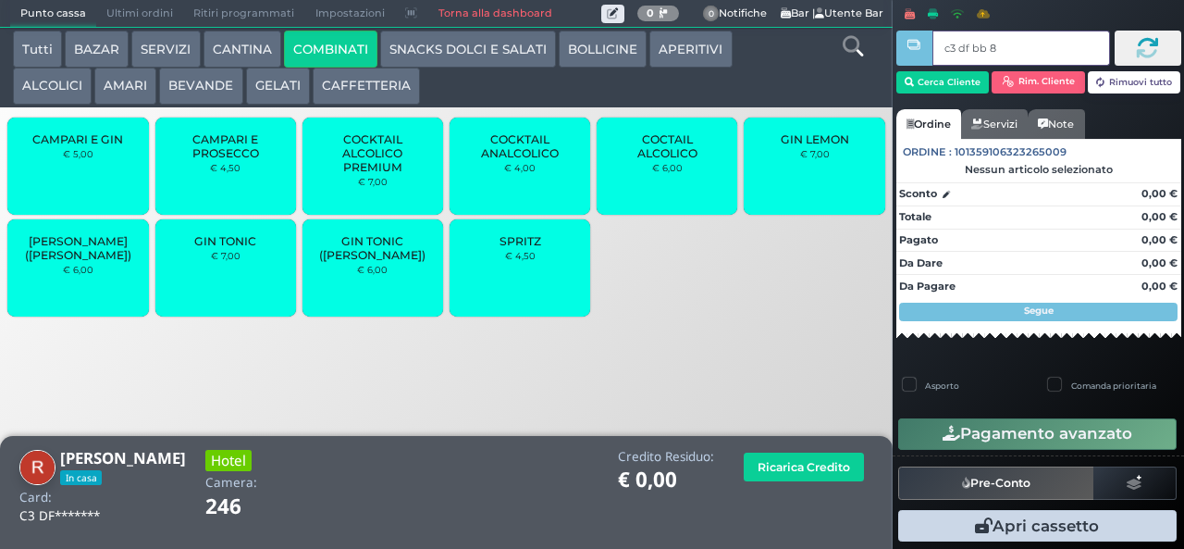
type input "c3 df bb 8b"
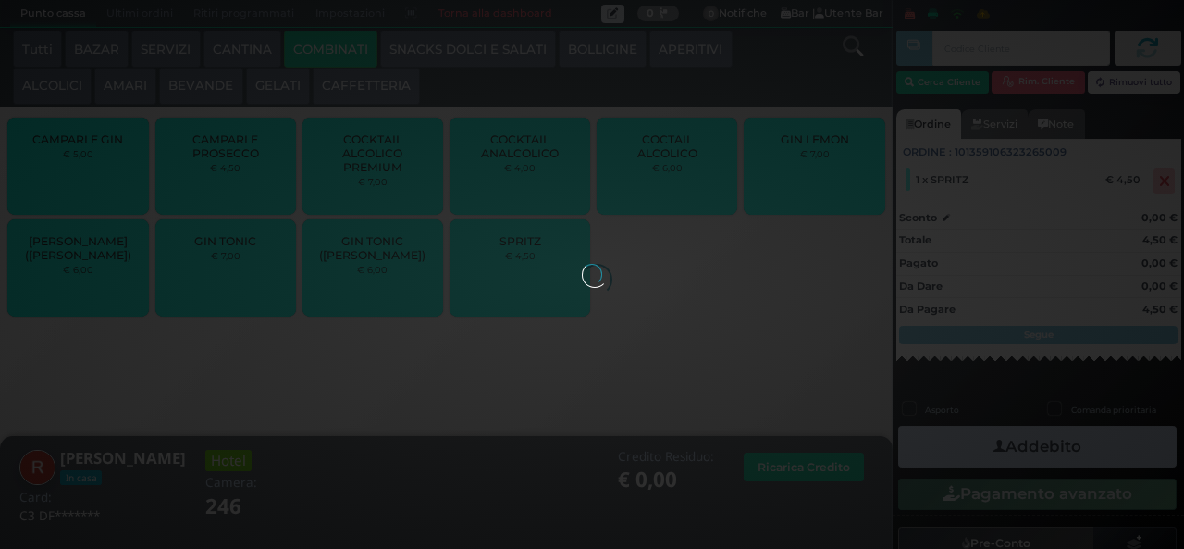
click at [994, 444] on icon "button" at bounding box center [1000, 446] width 12 height 19
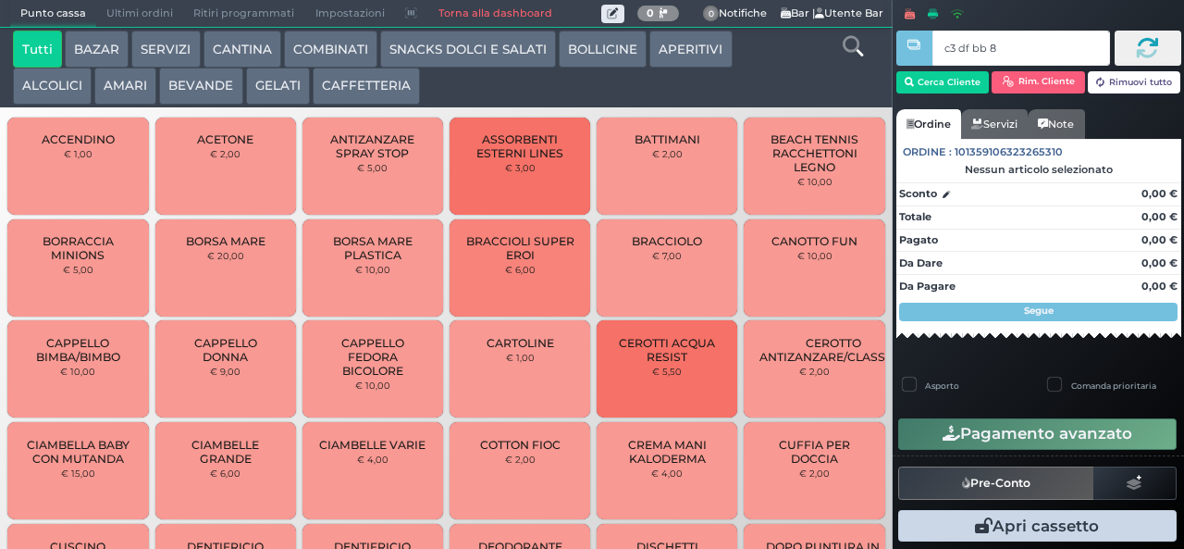
type input "c3 df bb 8b"
click at [0, 0] on div at bounding box center [0, 0] width 0 height 0
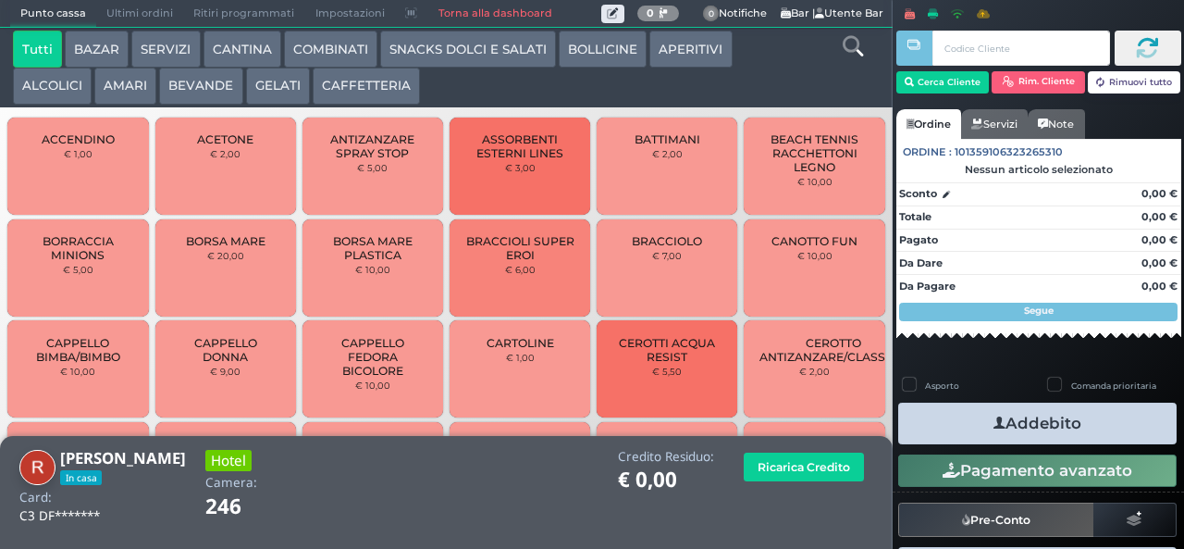
click at [329, 56] on button "COMBINATI" at bounding box center [330, 49] width 93 height 37
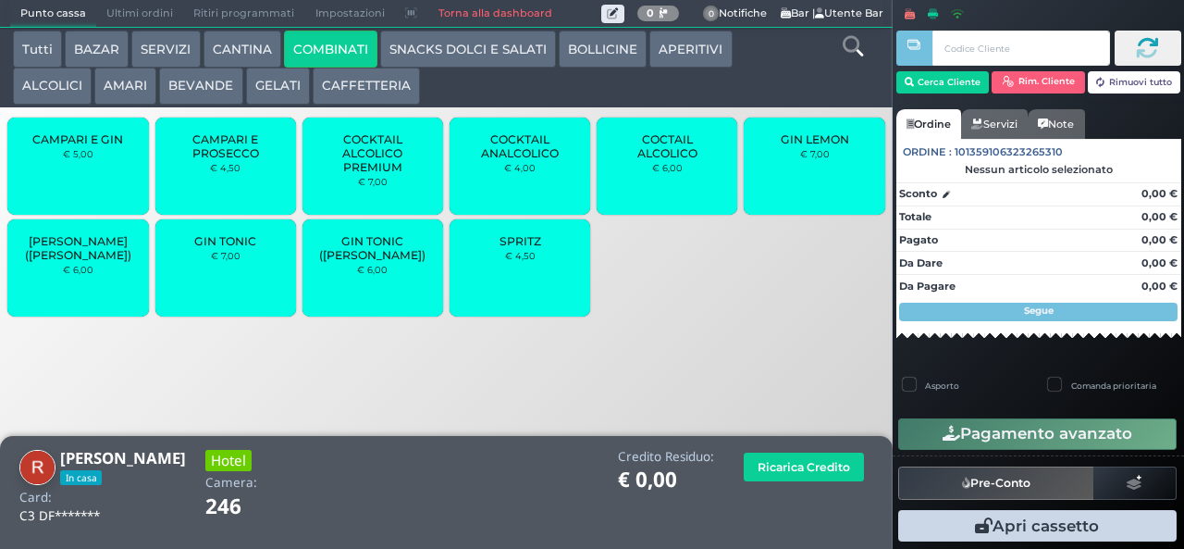
click at [514, 261] on small "€ 4,50" at bounding box center [520, 255] width 31 height 11
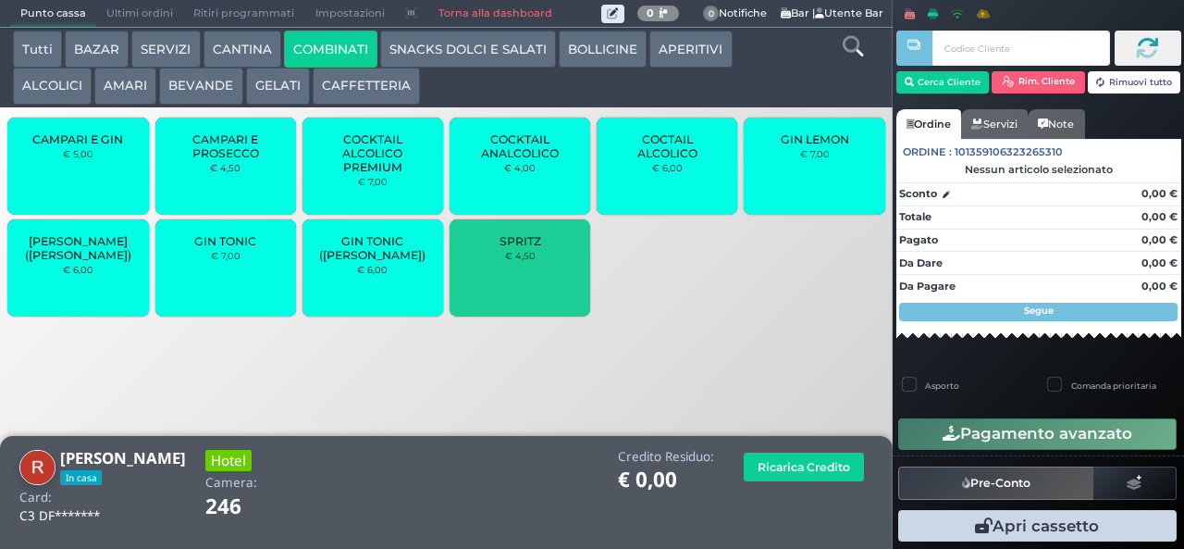
click at [465, 42] on button "SNACKS DOLCI E SALATI" at bounding box center [468, 49] width 176 height 37
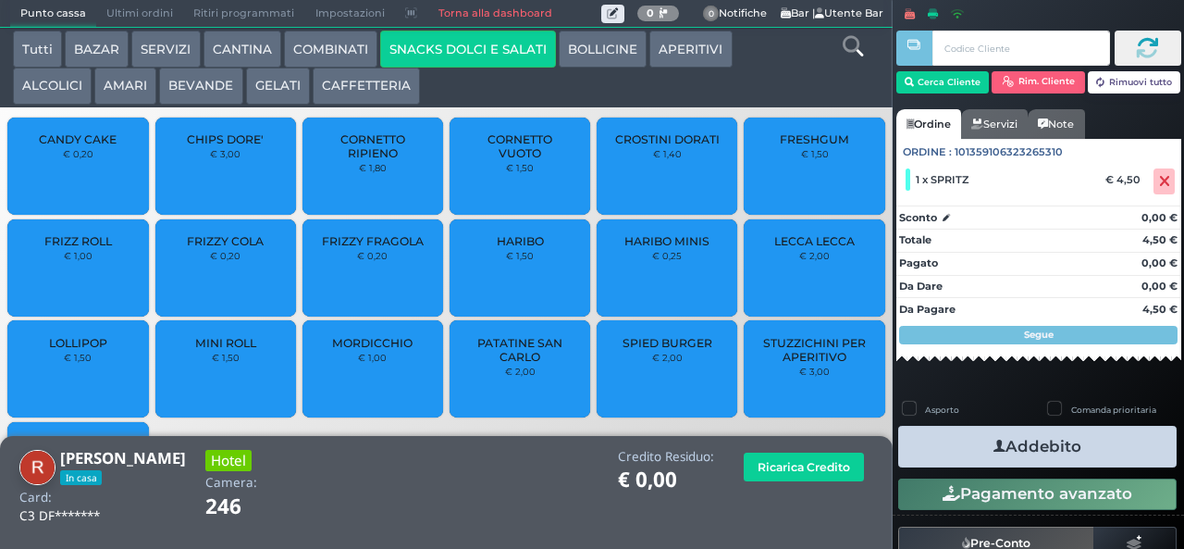
click at [522, 364] on span "PATATINE SAN CARLO" at bounding box center [520, 350] width 110 height 28
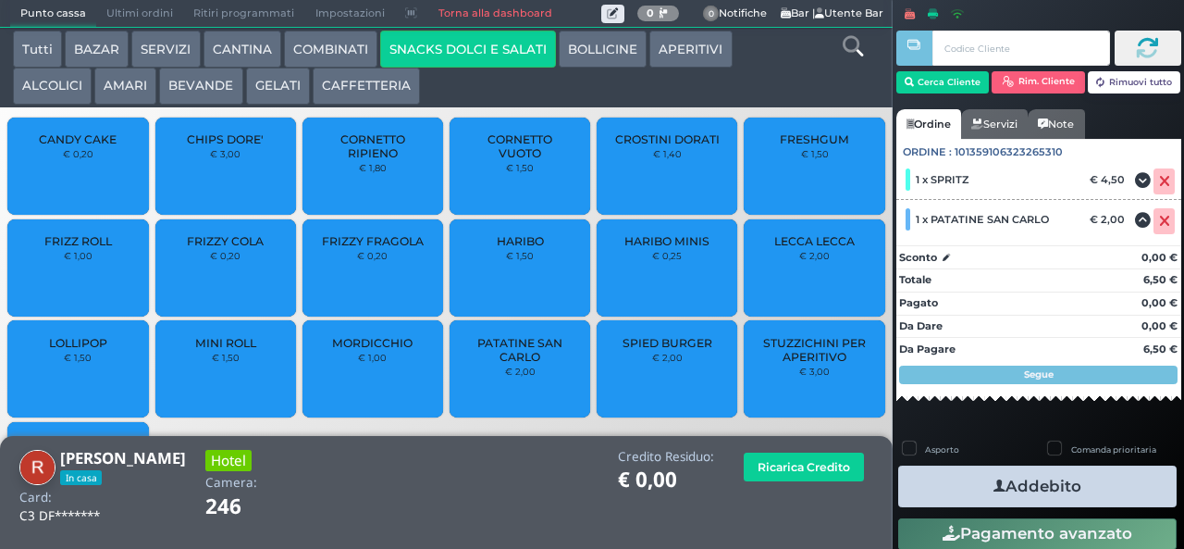
click at [513, 364] on span "PATATINE SAN CARLO" at bounding box center [520, 350] width 110 height 28
click at [996, 485] on icon "button" at bounding box center [1000, 486] width 12 height 19
